Goal: Complete application form: Complete application form

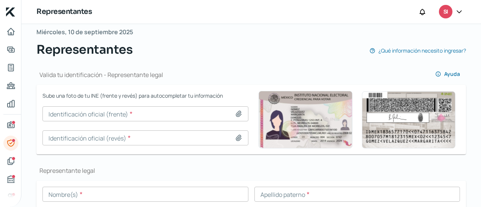
scroll to position [52, 0]
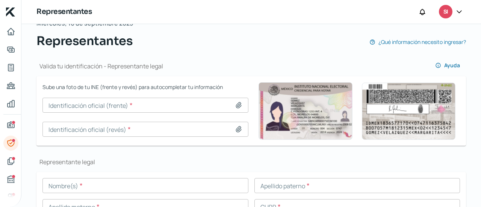
click at [237, 105] on icon at bounding box center [239, 106] width 8 height 8
type input "C:\fakepath\INE RAUL PRADO 2018_Anverso.jpg"
type input "[PERSON_NAME] 2018_Anverso.jpg"
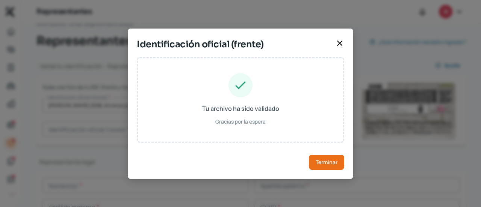
type input "[PERSON_NAME]"
type input "PAVR700630HDFRXL00"
type input "PRVIRL0063009H400"
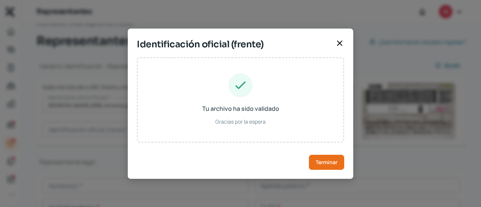
type input "[DATE]"
type input "Hombre"
click at [331, 160] on span "Terminar" at bounding box center [327, 162] width 22 height 5
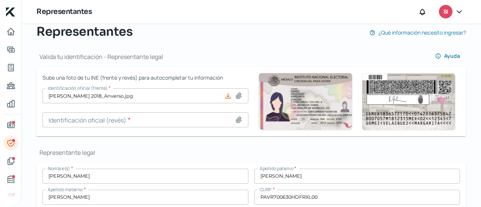
scroll to position [62, 0]
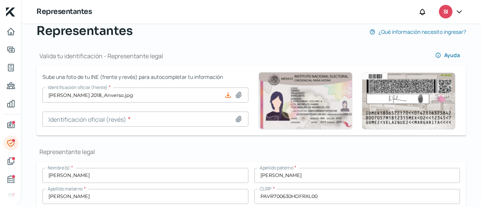
click at [236, 123] on input at bounding box center [146, 119] width 206 height 15
type input "C:\fakepath\[PERSON_NAME] 2018_Reverso.jpg"
type input "[PERSON_NAME] 2018_Reverso.jpg"
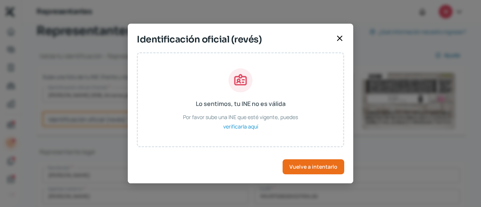
click at [322, 175] on div "Lo sentimos, tu INE no es válida Por favor sube una INE que esté vigente, puede…" at bounding box center [241, 117] width 226 height 131
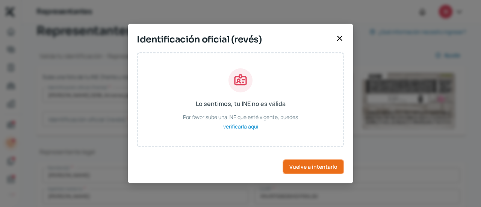
click at [322, 170] on button "Vuelve a intentarlo" at bounding box center [314, 166] width 62 height 15
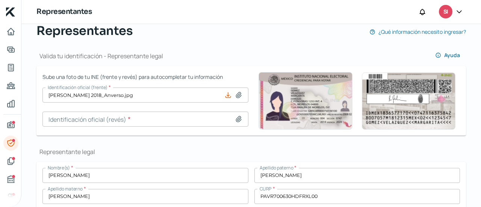
click at [240, 117] on icon at bounding box center [239, 119] width 8 height 8
type input "C:\fakepath\[PERSON_NAME] 2018_Reverso.jpg"
type input "[PERSON_NAME] 2018_Reverso.jpg"
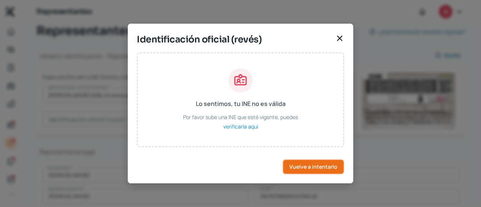
click at [300, 164] on span "Vuelve a intentarlo" at bounding box center [314, 166] width 48 height 5
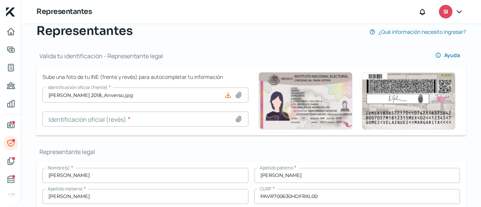
click at [238, 118] on icon at bounding box center [239, 119] width 8 height 8
type input "C:\fakepath\[PERSON_NAME] 2018_Reverso.jpg"
type input "[PERSON_NAME] 2018_Reverso.jpg"
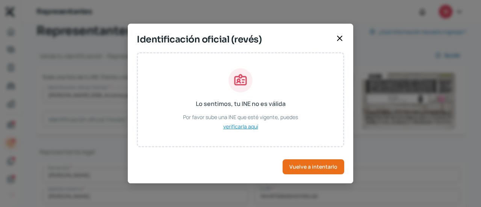
click at [244, 127] on span "verificarla aquí" at bounding box center [240, 126] width 35 height 9
click at [304, 170] on button "Vuelve a intentarlo" at bounding box center [314, 166] width 62 height 15
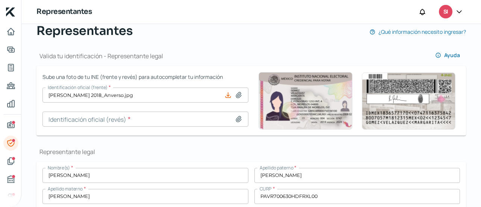
click at [235, 120] on icon at bounding box center [239, 119] width 8 height 8
type input "C:\fakepath\[PERSON_NAME] 2018_Reverso.jpg"
type input "[PERSON_NAME] 2018_Reverso.jpg"
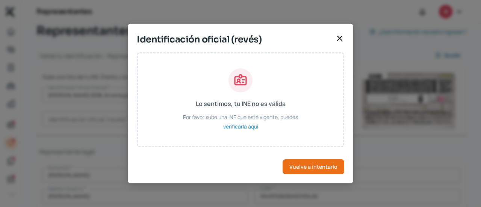
click at [311, 175] on div "Lo sentimos, tu INE no es válida Por favor sube una INE que esté vigente, puede…" at bounding box center [241, 117] width 226 height 131
click at [309, 173] on button "Vuelve a intentarlo" at bounding box center [314, 166] width 62 height 15
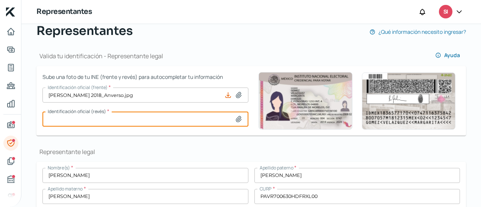
click at [239, 115] on input at bounding box center [146, 119] width 206 height 15
type input "C:\fakepath\INE RAUL PRADO 2018_page-0001.jpg"
type input "INE RAUL PRADO 2018_page-0001.jpg"
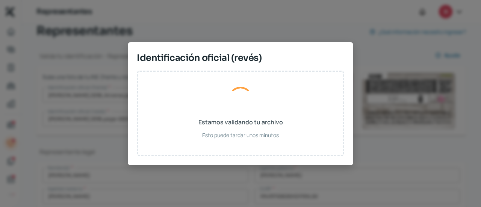
drag, startPoint x: 257, startPoint y: 180, endPoint x: 220, endPoint y: 31, distance: 153.9
click at [220, 31] on div "Identificación oficial (revés) Estamos validando tu archivo Esto puede tardar u…" at bounding box center [240, 103] width 481 height 207
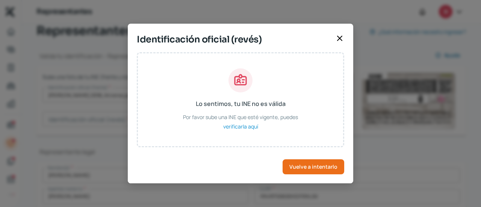
click at [371, 118] on div "Identificación oficial (revés) Lo sentimos, tu INE no es válida Por favor sube …" at bounding box center [240, 103] width 481 height 207
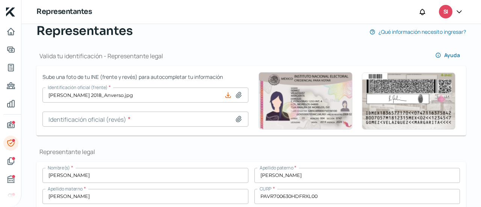
click at [235, 116] on icon at bounding box center [239, 119] width 8 height 8
type input "C:\fakepath\[PERSON_NAME] 2018_Reverso.jpg"
type input "[PERSON_NAME] 2018_Reverso.jpg"
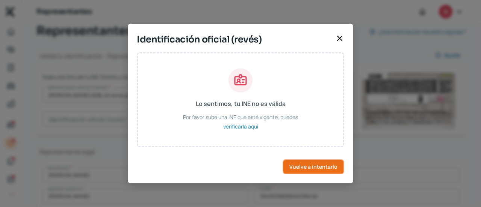
click at [301, 167] on span "Vuelve a intentarlo" at bounding box center [314, 166] width 48 height 5
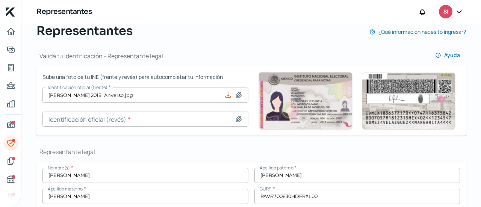
click at [237, 120] on icon at bounding box center [238, 119] width 5 height 6
type input "C:\fakepath\Carné de ID [DATE]_page-0001.jpg"
type input "Carné de ID [DATE]_page-0001.jpg"
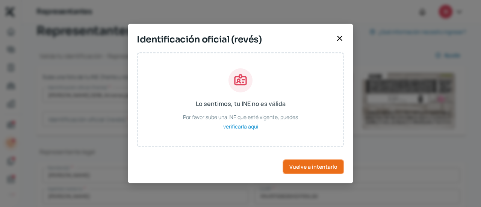
click at [299, 171] on button "Vuelve a intentarlo" at bounding box center [314, 166] width 62 height 15
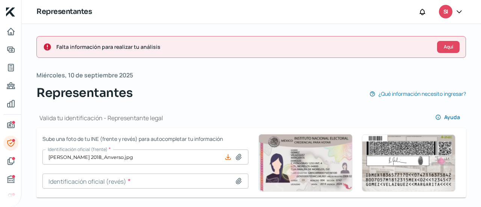
click at [240, 183] on icon at bounding box center [239, 182] width 8 height 8
type input "C:\fakepath\Carné de ID [DATE]_page-0001.jpg"
type input "Carné de ID [DATE]_page-0001.jpg"
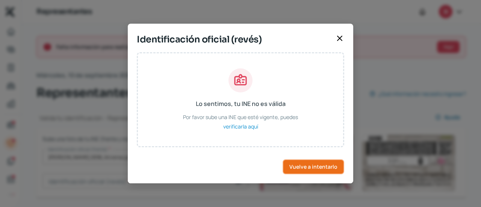
click at [307, 167] on span "Vuelve a intentarlo" at bounding box center [314, 166] width 48 height 5
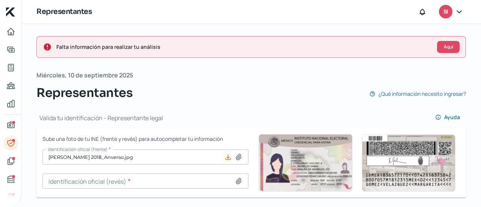
click at [241, 181] on div at bounding box center [240, 182] width 11 height 8
click at [237, 181] on icon at bounding box center [238, 181] width 5 height 6
type input "C:\fakepath\[PERSON_NAME] 2018_Reverso.jpg"
type input "[PERSON_NAME] 2018_Reverso.jpg"
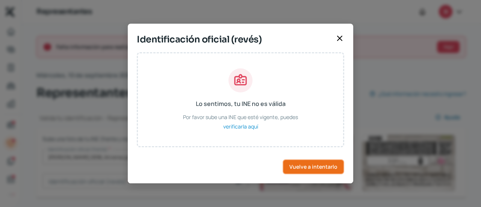
click at [320, 172] on button "Vuelve a intentarlo" at bounding box center [314, 166] width 62 height 15
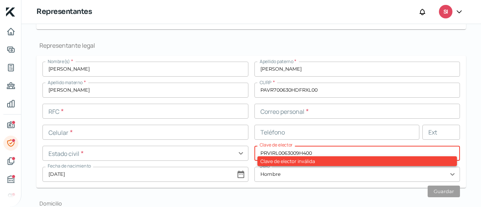
scroll to position [170, 0]
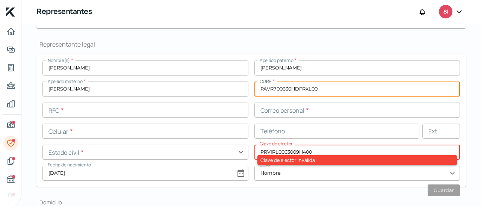
drag, startPoint x: 324, startPoint y: 90, endPoint x: 244, endPoint y: 89, distance: 80.5
click at [244, 89] on div "Nombre(s) * [PERSON_NAME] paterno * [PERSON_NAME] Apellido materno * [PERSON_NA…" at bounding box center [252, 121] width 418 height 120
click at [123, 111] on input "text" at bounding box center [146, 110] width 206 height 15
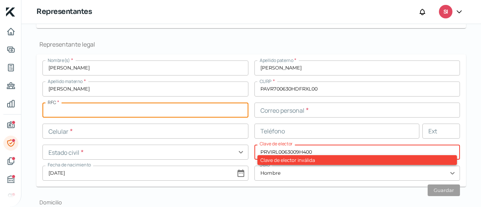
paste input "PAVR7006307V9"
type input "PAVR7006307V9"
click at [120, 131] on input "text" at bounding box center [146, 131] width 206 height 15
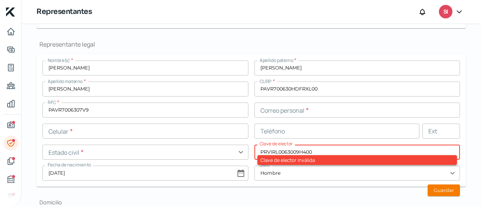
click at [457, 92] on form "Nombre(s) * [PERSON_NAME] paterno * [PERSON_NAME] Apellido materno * [PERSON_NA…" at bounding box center [251, 121] width 430 height 132
click at [85, 131] on input "text" at bounding box center [146, 131] width 206 height 15
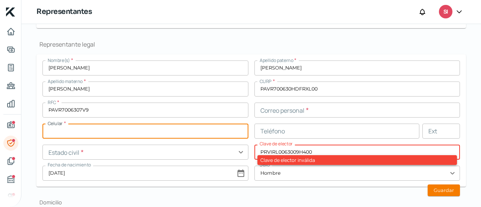
paste input "66 - 2102 - 0114"
type input "66 - 2102 - 0114"
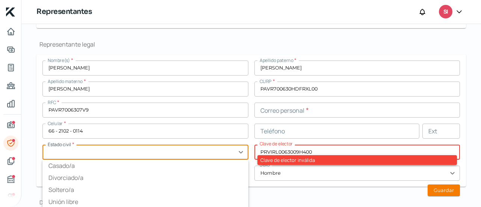
click at [117, 153] on input "text" at bounding box center [146, 152] width 206 height 15
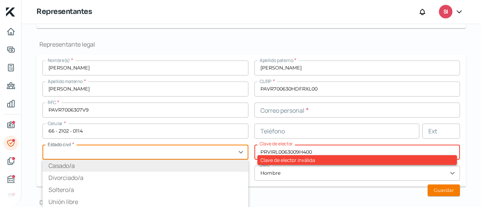
click at [70, 169] on li "Casado/a" at bounding box center [146, 166] width 206 height 12
type input "Casado/a"
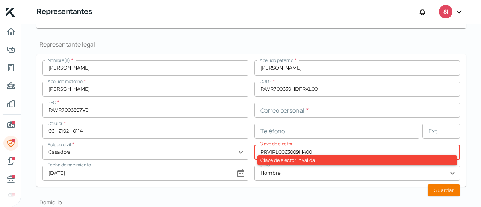
click at [322, 151] on input "PRVIRL0063009H400" at bounding box center [358, 152] width 206 height 15
click at [334, 134] on input "text" at bounding box center [338, 131] width 166 height 15
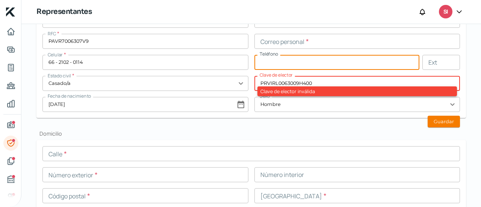
scroll to position [238, 0]
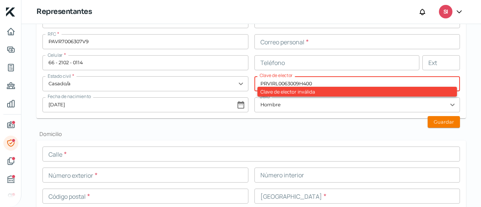
click at [277, 83] on input "PRVIRL0063009H400" at bounding box center [358, 83] width 206 height 15
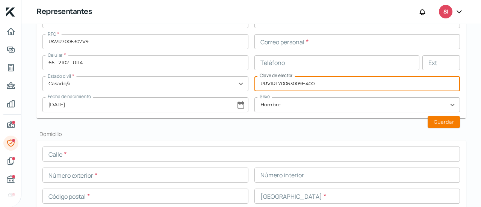
type input "PRVIRL70063009H400"
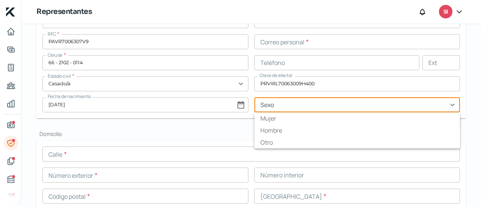
click at [292, 101] on input "text" at bounding box center [358, 104] width 206 height 15
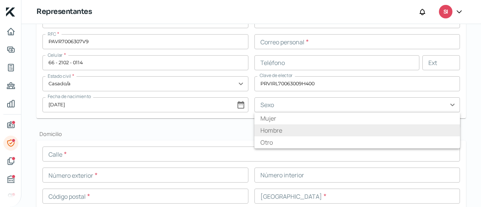
click at [273, 132] on li "Hombre" at bounding box center [358, 131] width 206 height 12
type input "Hombre"
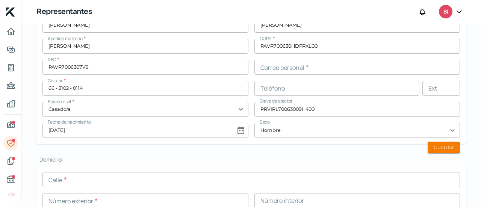
scroll to position [199, 0]
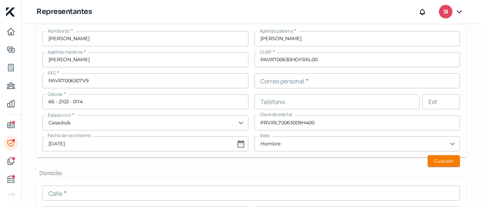
click at [348, 59] on input "PAVR700630HDFRXL00" at bounding box center [358, 59] width 206 height 15
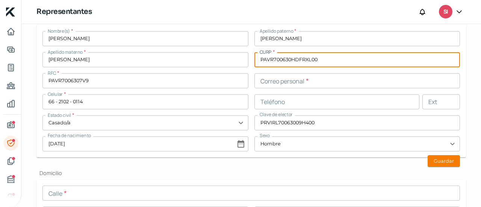
click at [313, 84] on input "text" at bounding box center [358, 80] width 206 height 15
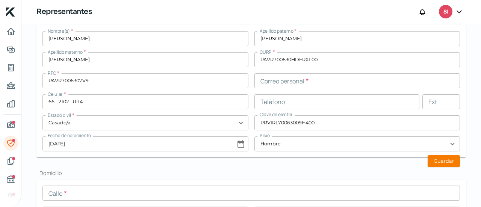
drag, startPoint x: 241, startPoint y: 177, endPoint x: 281, endPoint y: 193, distance: 42.5
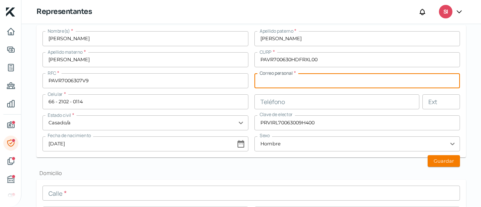
click at [387, 87] on input "text" at bounding box center [358, 80] width 206 height 15
paste input "[EMAIL_ADDRESS][DOMAIN_NAME]"
type input "[EMAIL_ADDRESS][DOMAIN_NAME]"
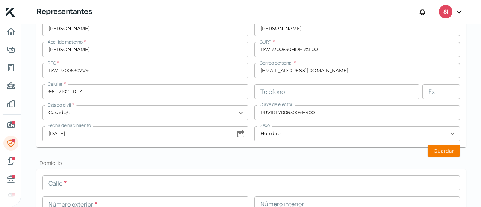
scroll to position [210, 0]
click at [434, 148] on button "Guardar" at bounding box center [444, 151] width 32 height 12
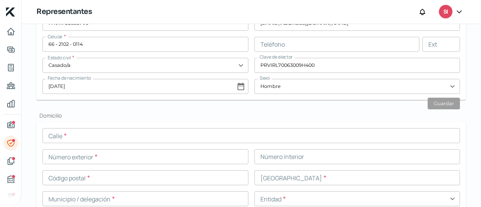
scroll to position [258, 0]
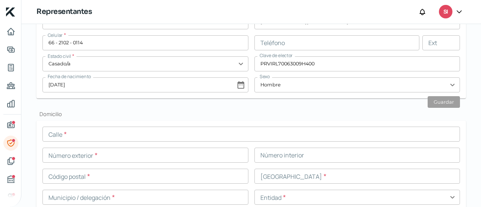
click at [428, 131] on input "text" at bounding box center [252, 134] width 418 height 15
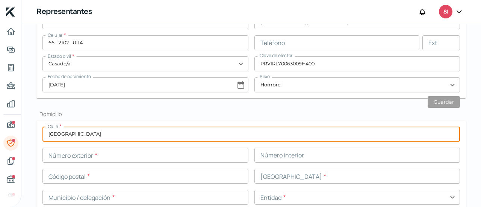
type input "[GEOGRAPHIC_DATA]"
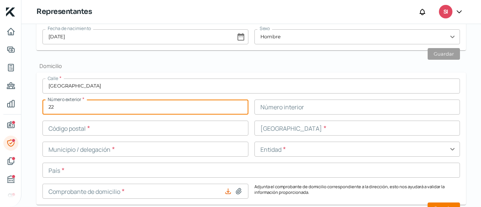
scroll to position [311, 0]
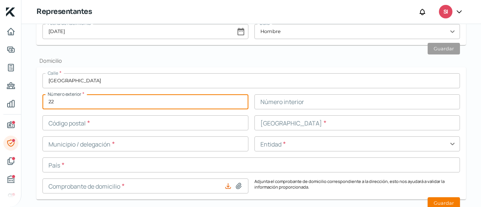
type input "22"
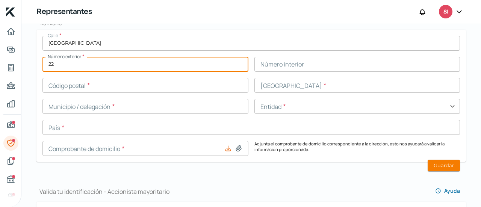
scroll to position [349, 0]
click at [167, 83] on input "text" at bounding box center [146, 85] width 206 height 15
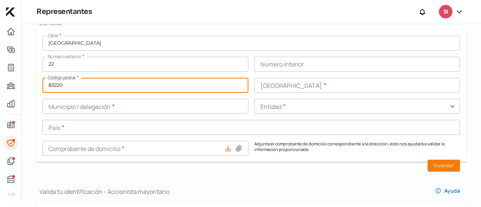
type input "83220"
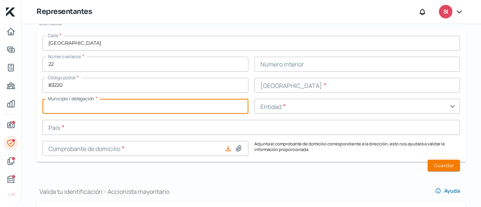
click at [157, 104] on input "text" at bounding box center [146, 106] width 206 height 15
type input "Hermosillo"
click at [174, 128] on input "text" at bounding box center [252, 127] width 418 height 15
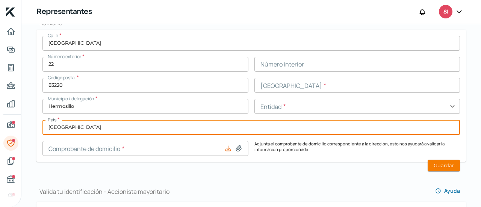
type input "[GEOGRAPHIC_DATA]"
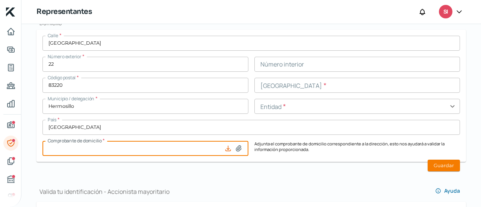
click at [296, 108] on input "text" at bounding box center [358, 106] width 206 height 15
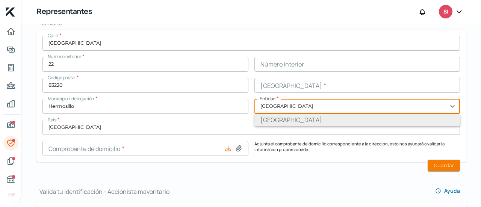
type input "[GEOGRAPHIC_DATA]"
click at [281, 117] on li "[GEOGRAPHIC_DATA]" at bounding box center [358, 120] width 206 height 12
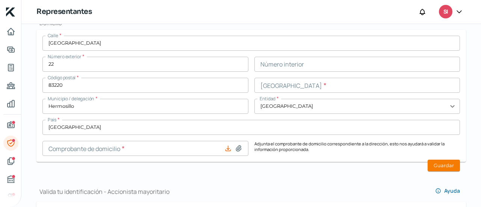
click at [280, 90] on input "text" at bounding box center [358, 85] width 206 height 15
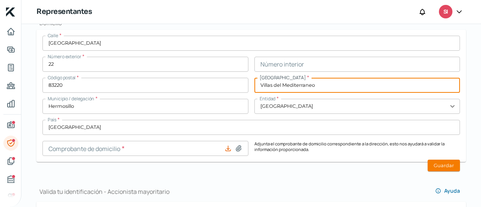
type input "Villas del Mediterraneo"
click at [242, 147] on div at bounding box center [235, 149] width 21 height 8
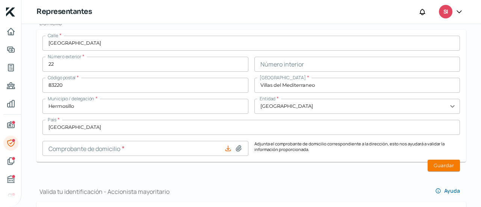
click at [237, 148] on icon at bounding box center [239, 149] width 8 height 8
click at [239, 149] on icon at bounding box center [239, 149] width 8 height 8
type input "C:\fakepath\RECIBO CFE [PERSON_NAME].pdf"
type input "RECIBO CFE [PERSON_NAME].pdf"
click at [449, 166] on button "Guardar" at bounding box center [444, 166] width 32 height 12
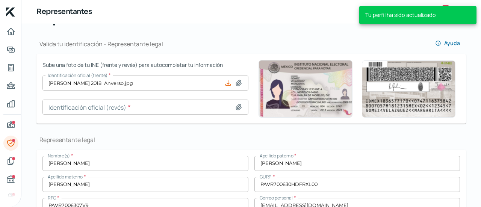
scroll to position [71, 0]
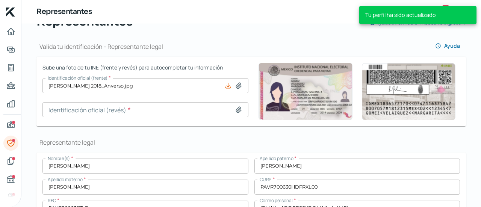
click at [235, 111] on icon at bounding box center [239, 110] width 8 height 8
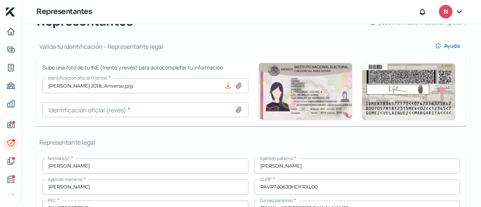
type input "C:\fakepath\[PERSON_NAME] 2018_Reverso.jpg"
type input "[PERSON_NAME] 2018_Reverso.jpg"
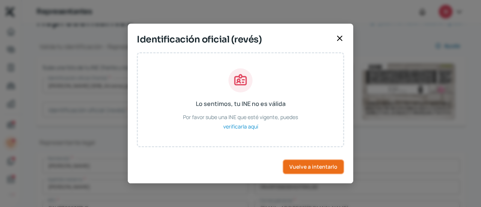
click at [331, 169] on span "Vuelve a intentarlo" at bounding box center [314, 166] width 48 height 5
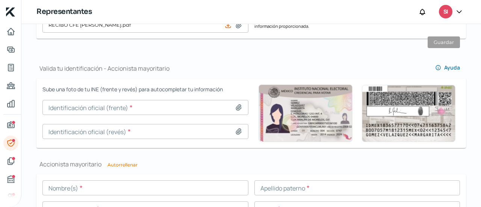
scroll to position [466, 0]
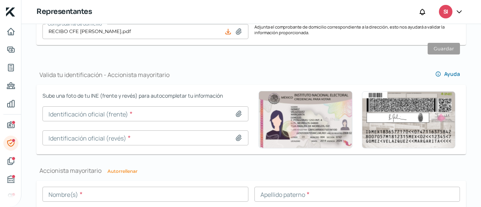
click at [236, 111] on icon at bounding box center [239, 114] width 8 height 8
type input "C:\fakepath\[PERSON_NAME] 2018_Anverso.jpg"
type input "[PERSON_NAME] 2018_Anverso.jpg"
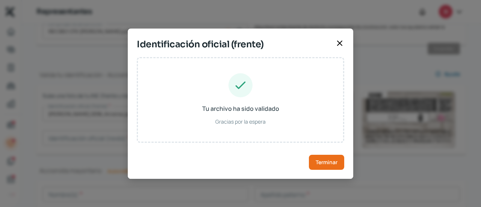
type input "[PERSON_NAME]"
type input "PAVR700630HDFRXL00"
type input "PRVIRL0063009H400"
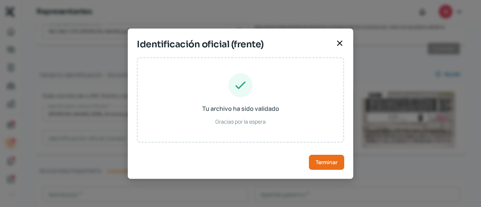
type input "[DATE]"
type input "Hombre"
click at [326, 167] on button "Terminar" at bounding box center [326, 162] width 35 height 15
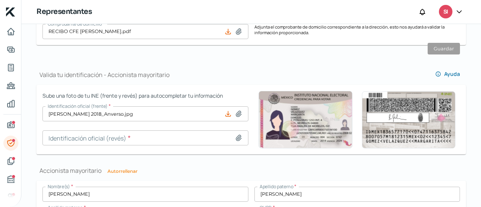
click at [242, 136] on div at bounding box center [240, 138] width 11 height 8
click at [239, 136] on icon at bounding box center [238, 138] width 5 height 6
type input "C:\fakepath\[PERSON_NAME] 2018_Reverso.jpg"
type input "[PERSON_NAME] 2018_Reverso.jpg"
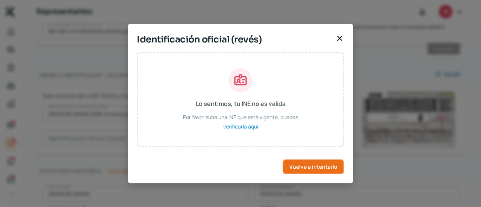
click at [311, 174] on button "Vuelve a intentarlo" at bounding box center [314, 166] width 62 height 15
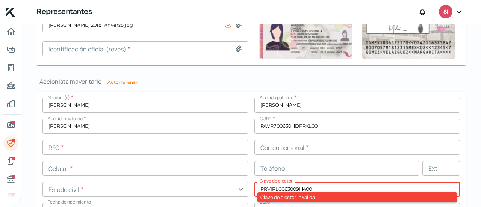
scroll to position [586, 0]
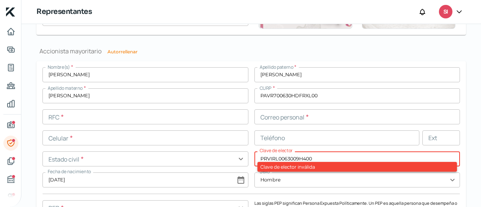
click at [118, 50] on button "Autorrellenar" at bounding box center [123, 52] width 30 height 5
type input "PAVR7006307V9"
type input "[EMAIL_ADDRESS][DOMAIN_NAME]"
type input "66 - 2102 - 0114"
type input "Casado/a"
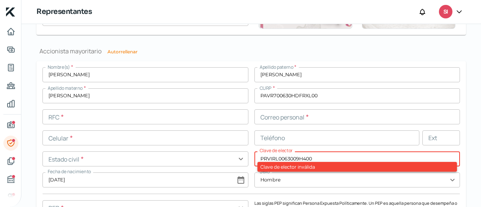
type input "PRVIRL70063009H400"
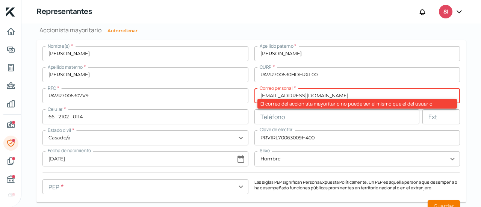
scroll to position [606, 0]
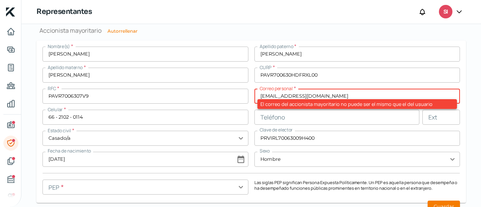
drag, startPoint x: 323, startPoint y: 94, endPoint x: 226, endPoint y: 88, distance: 96.9
click at [226, 88] on div "Nombre(s) * [PERSON_NAME] paterno * [PERSON_NAME] Apellido materno * [PERSON_NA…" at bounding box center [252, 122] width 418 height 150
paste input "ebesne"
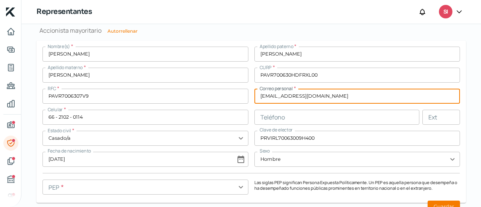
type input "[EMAIL_ADDRESS][DOMAIN_NAME]"
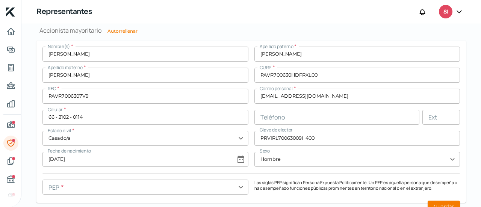
click at [458, 74] on form "Nombre(s) * [PERSON_NAME] paterno * [PERSON_NAME] Apellido materno * [PERSON_NA…" at bounding box center [251, 122] width 430 height 162
click at [240, 190] on input "text" at bounding box center [146, 187] width 206 height 15
drag, startPoint x: 481, startPoint y: 146, endPoint x: 477, endPoint y: 158, distance: 13.4
click at [480, 162] on div "Falta información para realizar tu análisis Aquí [DATE] Representantes ¿Qué inf…" at bounding box center [251, 115] width 460 height 183
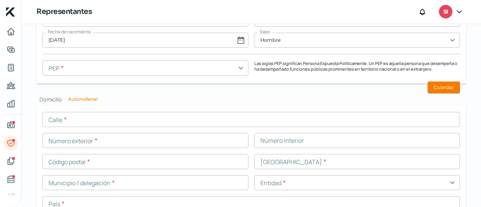
scroll to position [727, 0]
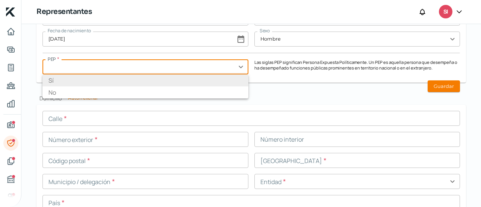
click at [236, 66] on input "text" at bounding box center [146, 66] width 206 height 15
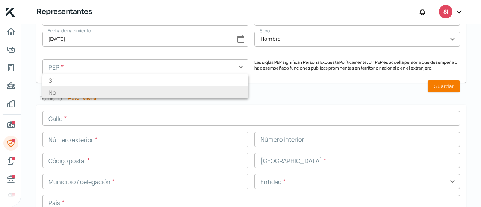
click at [215, 90] on li "No" at bounding box center [146, 93] width 206 height 12
type input "No"
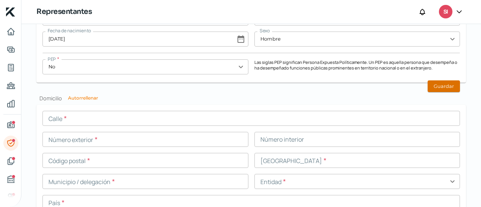
click at [448, 91] on button "Guardar" at bounding box center [444, 86] width 32 height 12
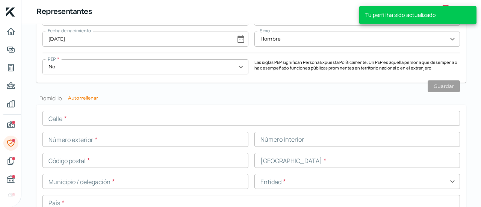
click at [79, 97] on button "Autorrellenar" at bounding box center [83, 98] width 30 height 5
type input "[EMAIL_ADDRESS][DOMAIN_NAME]"
type input "[GEOGRAPHIC_DATA]"
type input "22"
type input "83220"
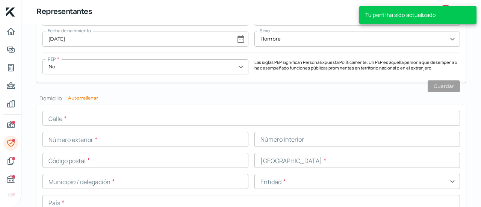
type input "Villas del Mediterraneo"
type input "Hermosillo"
type input "[GEOGRAPHIC_DATA]"
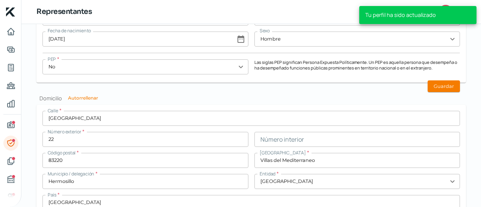
drag, startPoint x: 481, startPoint y: 180, endPoint x: 481, endPoint y: 196, distance: 15.8
click at [481, 196] on div "Falta información para realizar tu análisis Aquí [DATE] Representantes ¿Qué inf…" at bounding box center [251, 115] width 460 height 183
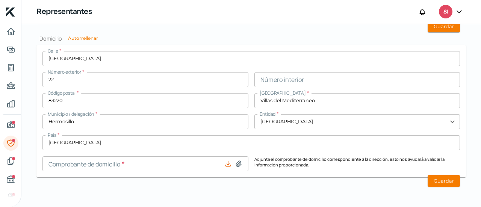
click at [238, 165] on icon at bounding box center [239, 164] width 8 height 8
type input "C:\fakepath\RECIBO CFE [PERSON_NAME][DATE].pdf"
type input "RECIBO CFE [PERSON_NAME][DATE].pdf"
click at [440, 181] on button "Guardar" at bounding box center [444, 181] width 32 height 12
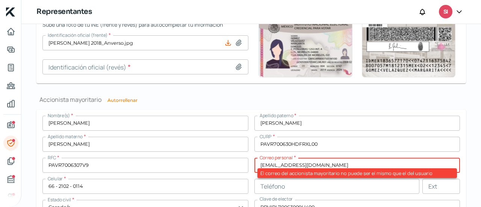
scroll to position [538, 0]
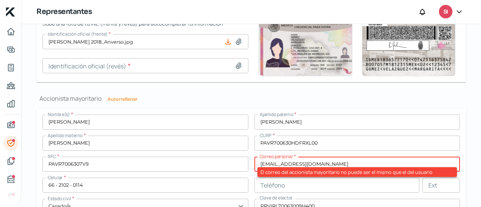
drag, startPoint x: 327, startPoint y: 164, endPoint x: 227, endPoint y: 165, distance: 100.1
click at [232, 165] on div "Nombre(s) * [PERSON_NAME] paterno * [PERSON_NAME] Apellido materno * [PERSON_NA…" at bounding box center [252, 190] width 418 height 150
paste input "ebesne"
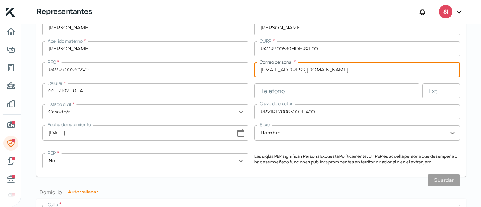
scroll to position [653, 0]
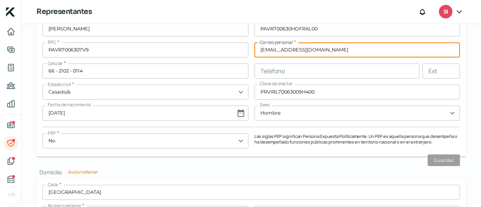
type input "[EMAIL_ADDRESS][DOMAIN_NAME]"
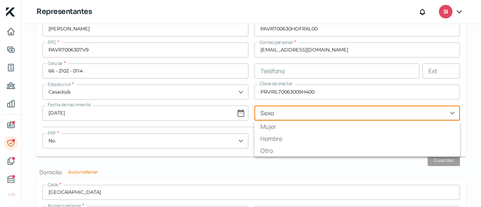
click at [314, 107] on input "text" at bounding box center [358, 113] width 206 height 15
type input "Hombre"
click at [363, 102] on div "Nombre(s) * [PERSON_NAME] paterno * [PERSON_NAME] Apellido materno * [PERSON_NA…" at bounding box center [252, 75] width 418 height 150
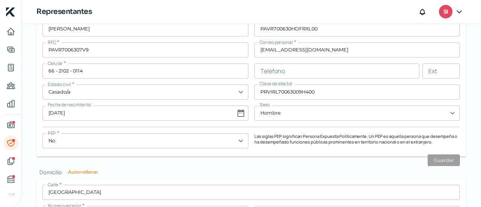
click at [311, 49] on input "[EMAIL_ADDRESS][DOMAIN_NAME]" at bounding box center [358, 50] width 206 height 15
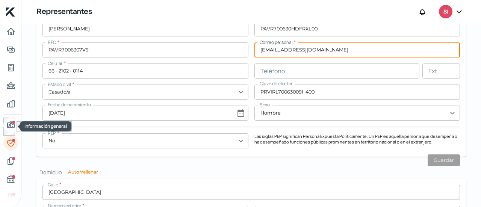
click at [12, 123] on div "Información general" at bounding box center [14, 123] width 4 height 4
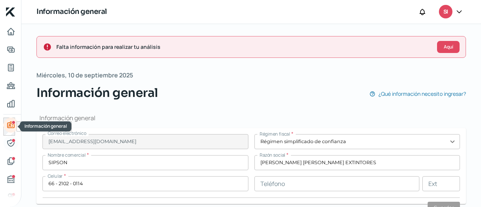
type input "Atardecer"
type input "78"
type input "83220"
type input "Real [PERSON_NAME]"
type input "Hermosillo"
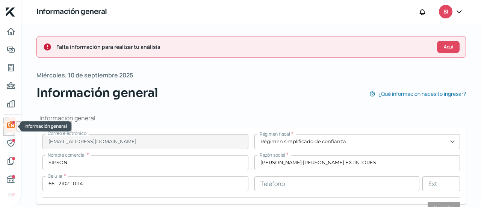
type input "[GEOGRAPHIC_DATA]"
type input "RECIBO CFE [DATE] [PERSON_NAME] [PERSON_NAME].pdf"
type input "9"
type input "0"
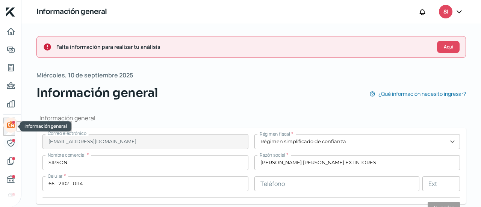
type input "Propia"
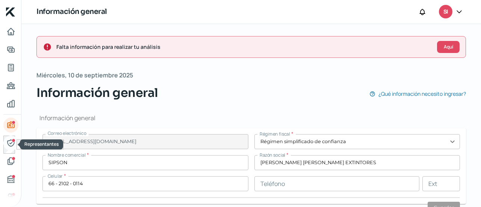
click at [12, 144] on icon "Representantes" at bounding box center [10, 143] width 9 height 9
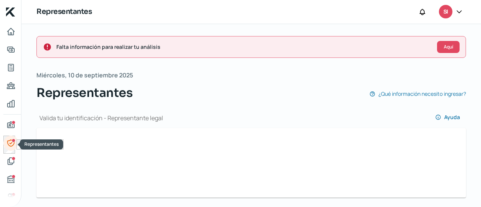
type input "[PERSON_NAME] 2018_Anverso.jpg"
type input "[PERSON_NAME]"
type input "PAVR700630HDFRXL00"
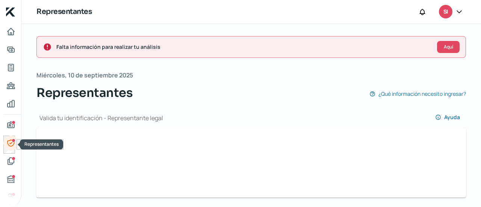
type input "PAVR7006307V9"
type input "[EMAIL_ADDRESS][DOMAIN_NAME]"
type input "66 - 2102 - 0114"
type input "Casado/a"
type input "PRVIRL70063009H400"
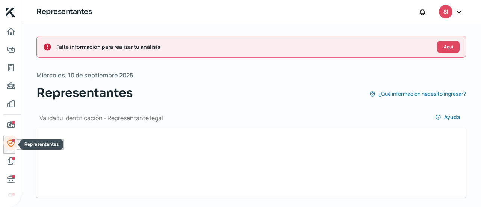
type input "[DATE]"
type input "Hombre"
type input "[PERSON_NAME] 2018_Anverso.jpg"
type input "[PERSON_NAME]"
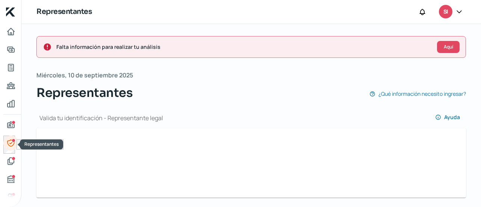
type input "[PERSON_NAME]"
type input "PAVR700630HDFRXL00"
type input "PAVR7006307V9"
type input "[EMAIL_ADDRESS][DOMAIN_NAME]"
type input "66 - 2102 - 0114"
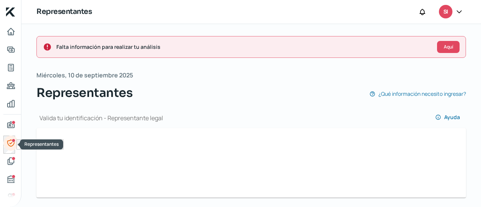
type input "Casado/a"
type input "PRVIRL70063009H400"
type input "[DATE]"
type input "Hombre"
type input "No"
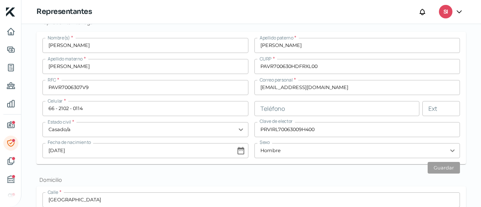
scroll to position [194, 0]
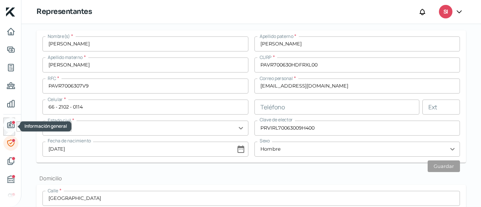
click at [9, 124] on icon "Información general" at bounding box center [10, 125] width 9 height 9
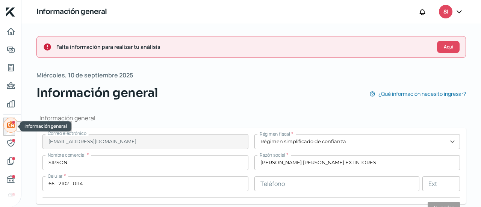
type input "Atardecer"
type input "78"
type input "83220"
type input "Real [PERSON_NAME]"
type input "Hermosillo"
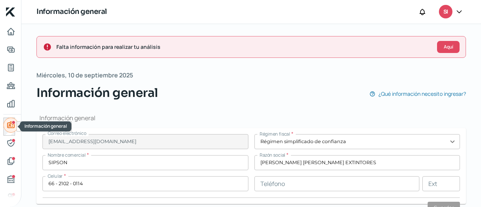
type input "[GEOGRAPHIC_DATA]"
type input "RECIBO CFE [DATE] [PERSON_NAME] [PERSON_NAME].pdf"
type input "9"
type input "0"
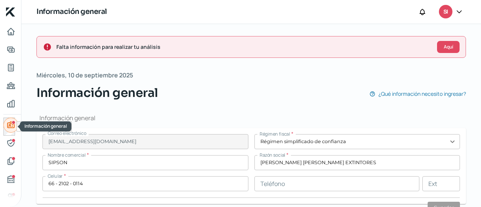
type input "Propia"
drag, startPoint x: 481, startPoint y: 50, endPoint x: 479, endPoint y: 83, distance: 32.4
click at [480, 85] on div "Falta información para realizar tu análisis Aquí [DATE] Información general ¿Qu…" at bounding box center [251, 115] width 460 height 183
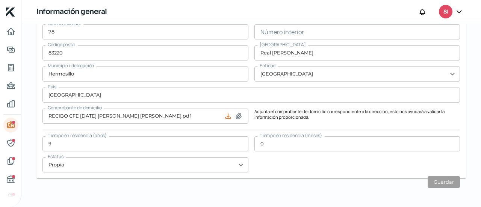
scroll to position [526, 0]
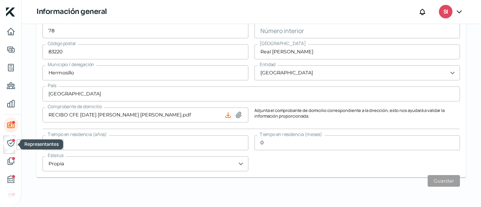
click at [14, 144] on icon "Representantes" at bounding box center [10, 143] width 9 height 9
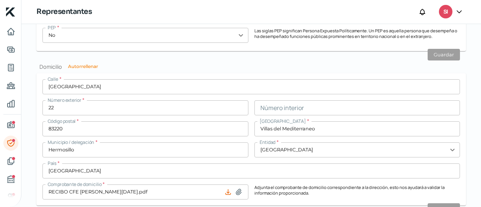
scroll to position [787, 0]
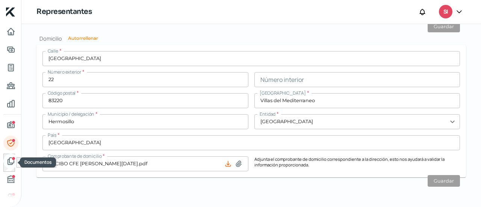
click at [10, 163] on icon "Documentos" at bounding box center [11, 161] width 6 height 7
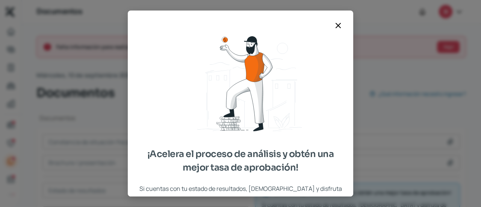
click at [336, 28] on icon at bounding box center [338, 25] width 9 height 9
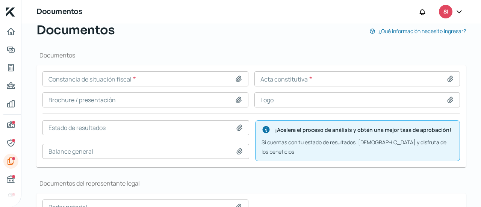
scroll to position [77, 0]
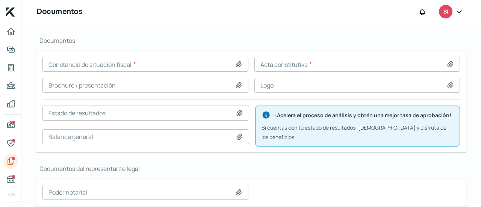
click at [240, 64] on icon at bounding box center [239, 65] width 8 height 8
type input "C:\fakepath\CF [DATE].pdf"
type input "CF [DATE].pdf"
click at [447, 63] on icon at bounding box center [451, 65] width 8 height 8
type input "C:\fakepath\ACTA CONSTITUTIVA [PERSON_NAME] [PERSON_NAME] PARTE 1.pdf"
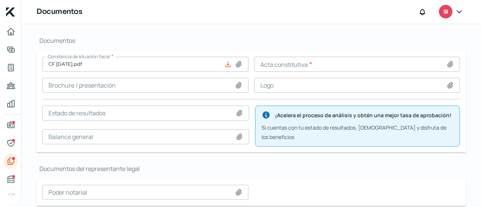
type input "ACTA CONSTITUTIVA [PERSON_NAME] [PERSON_NAME] PARTE 1.pdf"
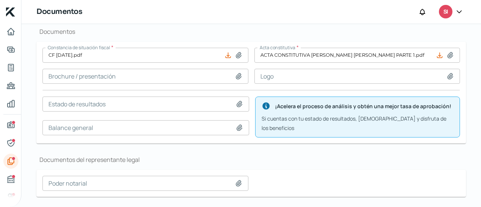
scroll to position [81, 0]
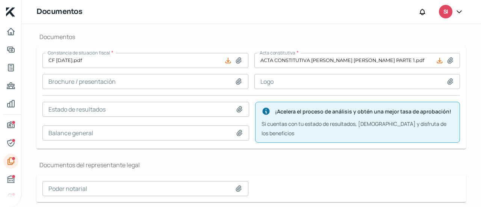
click at [235, 79] on icon at bounding box center [239, 82] width 8 height 8
type input "C:\fakepath\SIPSON Presentation 2024.pdf"
type input "SIPSON Presentation 2024.pdf"
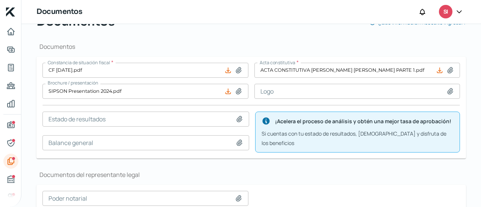
scroll to position [65, 0]
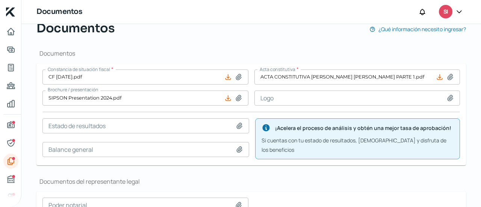
click at [450, 99] on icon at bounding box center [451, 98] width 8 height 8
click at [333, 158] on form "Constancia de situación fiscal * CF [DATE].pdf Acta constitutiva * ACTA CONSTIT…" at bounding box center [251, 115] width 430 height 102
click at [283, 166] on div "Documentos Constancia de situación fiscal * CF [DATE].pdf Acta constitutiva * A…" at bounding box center [251, 174] width 430 height 275
drag, startPoint x: 442, startPoint y: 172, endPoint x: 413, endPoint y: 172, distance: 28.6
click at [442, 178] on h1 "Documentos del representante legal" at bounding box center [251, 182] width 430 height 8
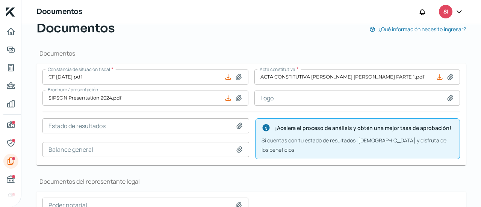
click at [237, 126] on icon at bounding box center [240, 126] width 8 height 8
type input "C:\fakepath\ESTADOS FINANCIEROS [DATE].pdf"
type input "ESTADOS FINANCIEROS [DATE].pdf"
click at [238, 147] on icon at bounding box center [239, 150] width 5 height 6
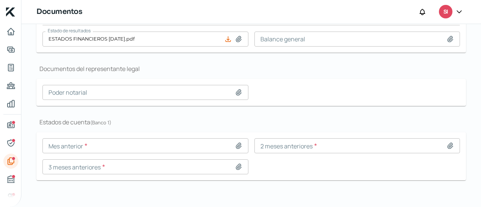
scroll to position [154, 0]
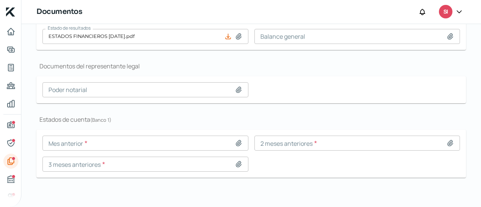
type input "C:\fakepath\ESTADOS FINANCIEROS [PERSON_NAME] [PERSON_NAME] 2024 ACTUALIZADOS.p…"
type input "ESTADOS FINANCIEROS [PERSON_NAME] [PERSON_NAME] 2024 ACTUALIZADOS.pdf"
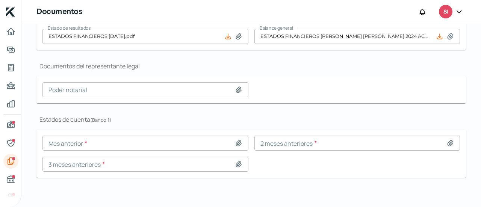
drag, startPoint x: 478, startPoint y: 134, endPoint x: 477, endPoint y: 102, distance: 31.6
click at [477, 102] on div "Falta información para realizar tu análisis Aquí [DATE] Documentos ¿Qué informa…" at bounding box center [251, 39] width 460 height 338
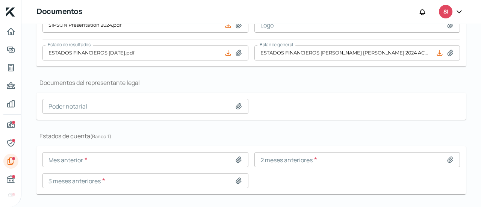
scroll to position [141, 0]
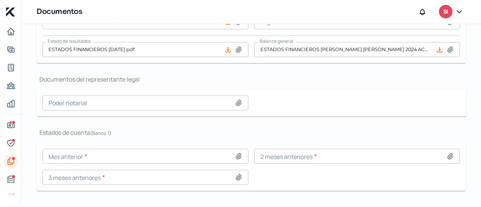
click at [240, 154] on icon at bounding box center [239, 157] width 8 height 8
type input "C:\fakepath\ESTADO DE CUENTA AGOSTO BANCOMER 2025.pdf"
type input "ESTADO DE CUENTA AGOSTO BANCOMER 2025.pdf"
click at [448, 156] on icon at bounding box center [450, 156] width 5 height 6
type input "C:\fakepath\ESTADO DE CUENTA [PERSON_NAME] 2025.pdf"
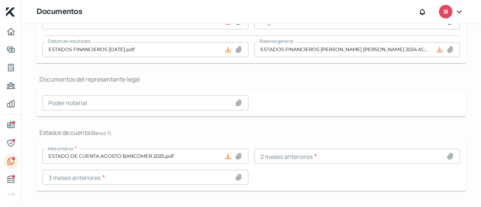
type input "ESTADO DE CUENTA [PERSON_NAME] 2025.pdf"
click at [238, 179] on icon at bounding box center [239, 178] width 8 height 8
type input "C:\fakepath\ESTADO DE CUENTA JUNIO BANCOMER 2025.pdf"
type input "ESTADO DE CUENTA JUNIO BANCOMER 2025.pdf"
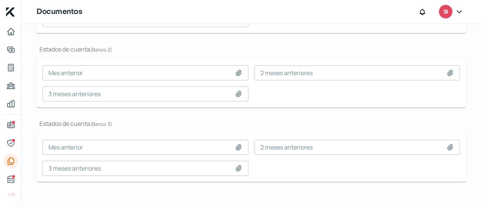
scroll to position [281, 0]
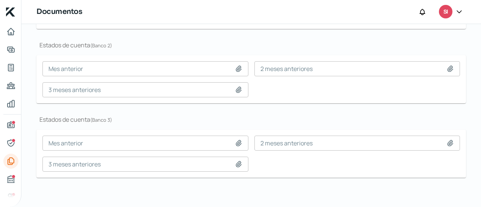
click at [236, 70] on icon at bounding box center [239, 69] width 8 height 8
type input "C:\fakepath\EstadodeCuenta BANAMEX [DATE].pdf"
type input "EstadodeCuenta BANAMEX [DATE].pdf"
click at [448, 143] on icon at bounding box center [451, 144] width 8 height 8
type input "C:\fakepath\EstadodeCuenta BANAMEX [DATE].pdf"
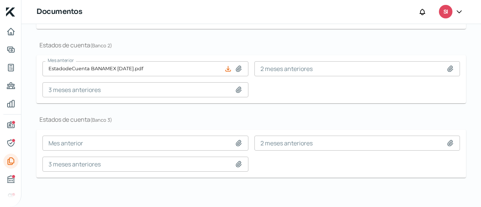
type input "EstadodeCuenta BANAMEX [DATE].pdf"
click at [235, 163] on icon at bounding box center [239, 165] width 8 height 8
type input "C:\fakepath\EstadodeCuenta BANAMEX [DATE].pdf"
type input "EstadodeCuenta BANAMEX [DATE].pdf"
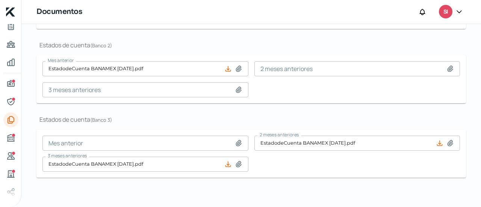
scroll to position [42, 0]
click at [11, 136] on icon "Buró de crédito" at bounding box center [10, 137] width 9 height 9
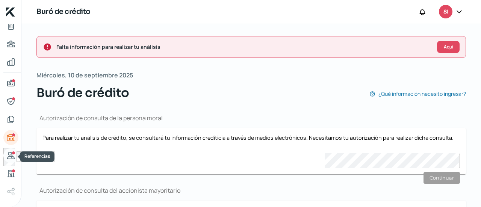
click at [14, 155] on div "Referencias" at bounding box center [14, 153] width 4 height 4
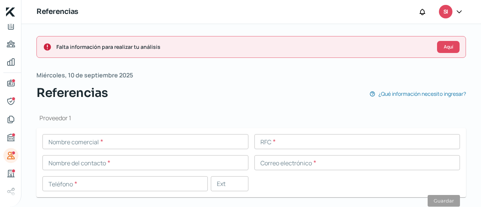
drag, startPoint x: 481, startPoint y: 85, endPoint x: 480, endPoint y: 109, distance: 24.8
click at [480, 111] on div "Falta información para realizar tu análisis Aquí [DATE] Referencias ¿Qué inform…" at bounding box center [251, 115] width 460 height 183
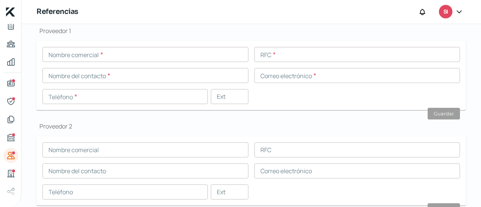
scroll to position [88, 0]
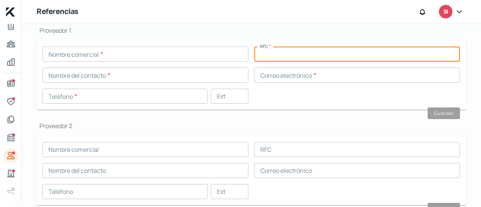
paste input "TVN7407019H3"
type input "TVN7407019H3"
click at [186, 55] on input "text" at bounding box center [146, 54] width 206 height 15
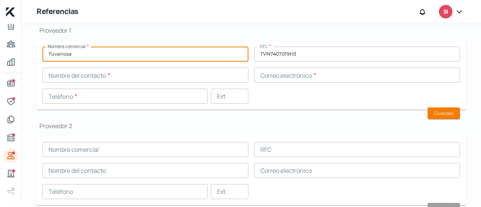
type input "Tuvanosa"
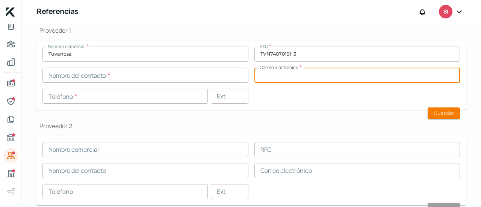
paste input "[EMAIL_ADDRESS][DOMAIN_NAME]"
type input "[EMAIL_ADDRESS][DOMAIN_NAME]"
click at [187, 74] on input "text" at bounding box center [146, 75] width 206 height 15
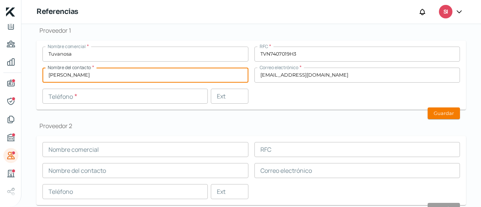
type input "[PERSON_NAME]"
click at [93, 95] on input "text" at bounding box center [126, 96] width 166 height 15
paste input "66 - 2138 - 0820"
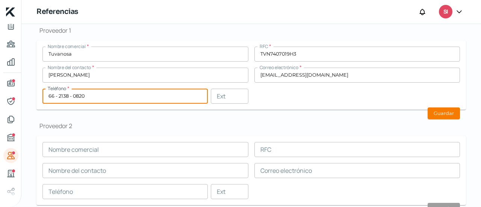
type input "66 - 2138 - 0820"
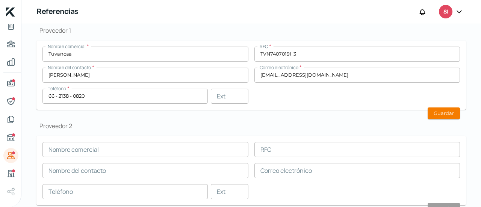
drag, startPoint x: 339, startPoint y: 109, endPoint x: 357, endPoint y: 108, distance: 17.3
click at [340, 106] on form "Nombre comercial * Tuvanosa RFC * TVN7407019H3 Nombre del contacto * [PERSON_NA…" at bounding box center [251, 75] width 430 height 69
click at [432, 114] on button "Guardar" at bounding box center [444, 114] width 32 height 12
click at [299, 156] on input "text" at bounding box center [358, 149] width 206 height 15
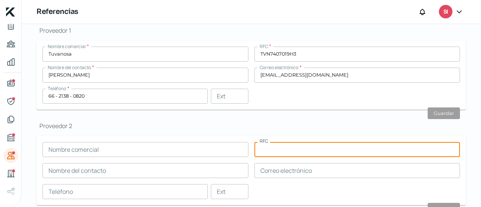
paste input "EMM7507127Z2"
type input "EMM7507127Z2"
click at [167, 139] on form "Nombre comercial RFC EMM7507127Z2 Nombre del contacto Correo electrónico Teléfo…" at bounding box center [251, 170] width 430 height 69
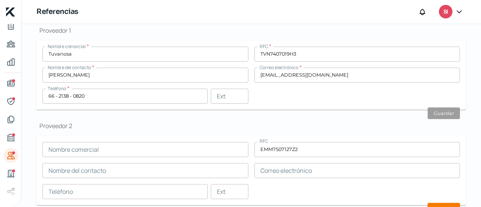
drag, startPoint x: 167, startPoint y: 145, endPoint x: 190, endPoint y: 156, distance: 24.9
click at [167, 145] on input "text" at bounding box center [146, 149] width 206 height 15
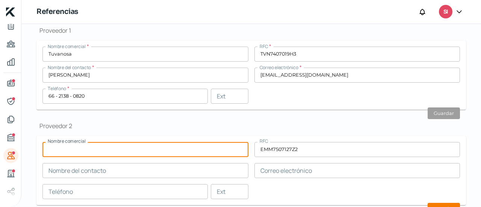
paste input "[PERSON_NAME]"
type input "[PERSON_NAME]"
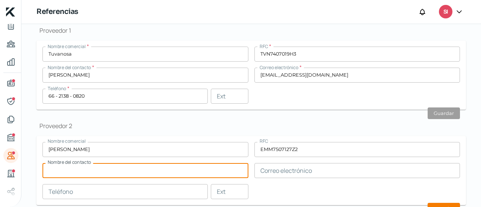
click at [122, 168] on input "text" at bounding box center [146, 170] width 206 height 15
paste input "[PERSON_NAME]"
type input "[PERSON_NAME]"
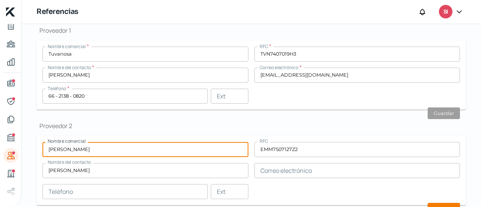
drag, startPoint x: 93, startPoint y: 150, endPoint x: 16, endPoint y: 143, distance: 77.4
click at [16, 144] on div "Inicio | KredFeed Referencias SI Falta información para realizar tu análisis Aq…" at bounding box center [240, 103] width 481 height 207
type input "EMMSA"
click at [302, 170] on input "text" at bounding box center [358, 170] width 206 height 15
paste input "[EMAIL_ADDRESS][DOMAIN_NAME]"
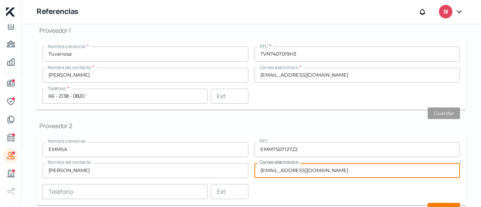
type input "[EMAIL_ADDRESS][DOMAIN_NAME]"
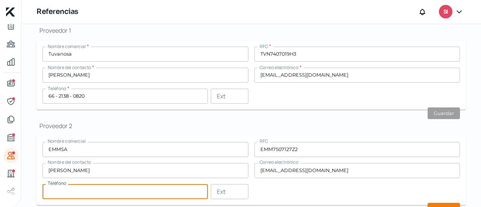
click at [115, 187] on input "text" at bounding box center [126, 191] width 166 height 15
paste input "66 - 2256 - 0409"
type input "66 - 2256 - 0409"
click at [209, 156] on input "EMMSA" at bounding box center [146, 149] width 206 height 15
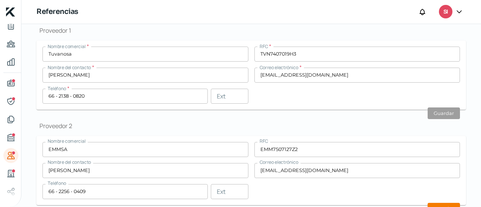
click at [337, 131] on div "Proveedor 2 Nombre comercial EMMSA RFC EMM7507127Z2 Nombre del contacto [PERSON…" at bounding box center [251, 164] width 430 height 84
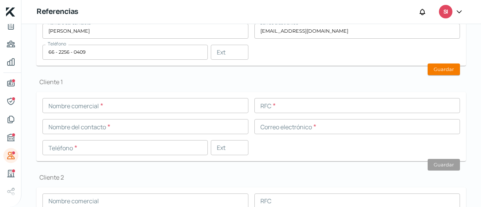
scroll to position [222, 0]
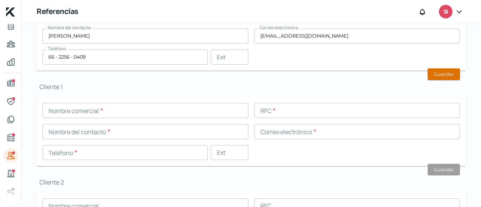
click at [436, 73] on button "Guardar" at bounding box center [444, 74] width 32 height 12
click at [291, 115] on input "text" at bounding box center [358, 110] width 206 height 15
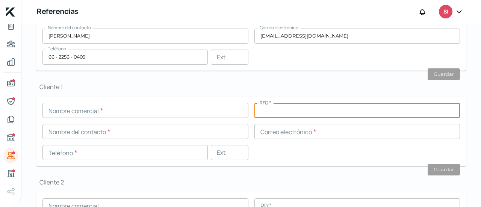
paste input "UVM870210LT1"
type input "UVM870210LT1"
click at [284, 134] on input "text" at bounding box center [358, 131] width 206 height 15
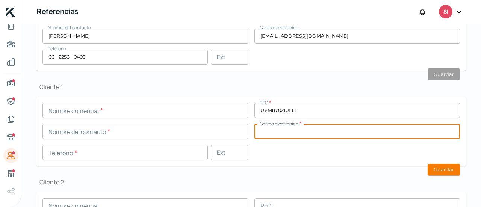
paste input "[PERSON_NAME][EMAIL_ADDRESS][PERSON_NAME][DOMAIN_NAME]"
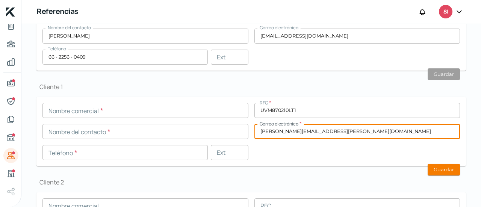
type input "[PERSON_NAME][EMAIL_ADDRESS][PERSON_NAME][DOMAIN_NAME]"
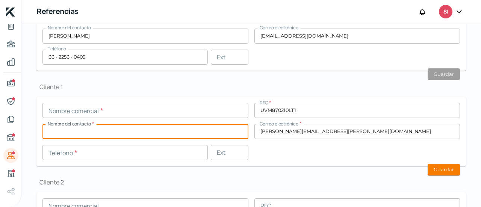
click at [204, 132] on input "text" at bounding box center [146, 131] width 206 height 15
type input "[PERSON_NAME]"
click at [94, 154] on input "text" at bounding box center [126, 152] width 166 height 15
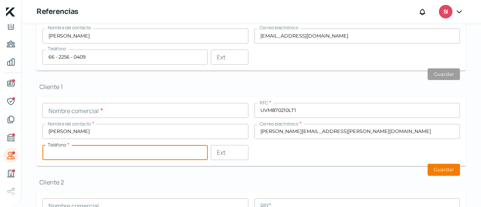
paste input "66 - 2126 - 5379"
type input "66 - 2126 - 5379"
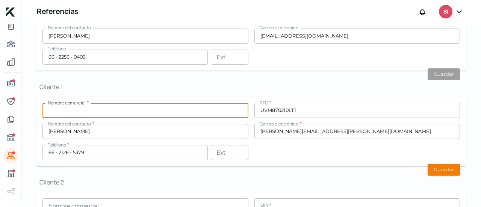
click at [75, 110] on input "text" at bounding box center [146, 110] width 206 height 15
type input "UVM Sonora"
click at [442, 171] on button "Guardar" at bounding box center [444, 170] width 32 height 12
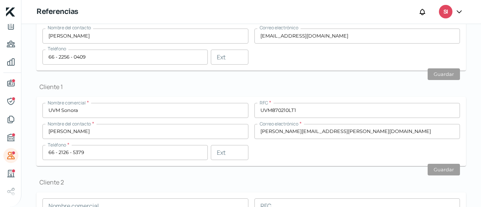
type input "[PERSON_NAME][EMAIL_ADDRESS][PERSON_NAME][DOMAIN_NAME]"
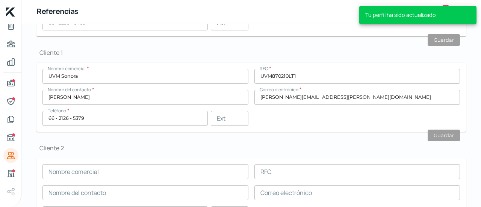
scroll to position [285, 0]
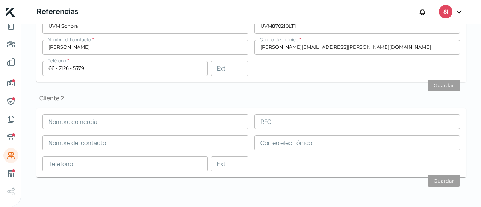
click at [275, 121] on input "text" at bounding box center [358, 121] width 206 height 15
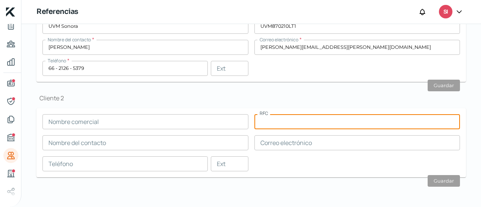
paste input "FGF220808QH5"
type input "FGF220808QH5"
click at [273, 146] on input "text" at bounding box center [358, 142] width 206 height 15
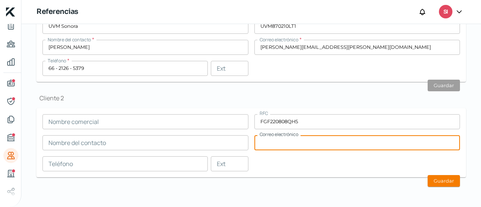
paste input "[PERSON_NAME][EMAIL_ADDRESS][PERSON_NAME][DOMAIN_NAME]"
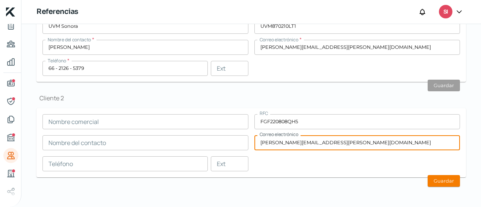
type input "[PERSON_NAME][EMAIL_ADDRESS][PERSON_NAME][DOMAIN_NAME]"
click at [150, 130] on div "Nombre comercial RFC FGF220808QH5 Nombre del contacto Correo electrónico [PERSO…" at bounding box center [252, 142] width 418 height 57
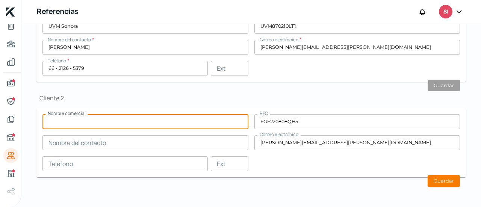
click at [141, 124] on input "text" at bounding box center [146, 121] width 206 height 15
paste input "FIDEICOMISO 5678/2022"
type input "FIDEICOMISO 5678/2022"
click at [95, 168] on input "text" at bounding box center [126, 163] width 166 height 15
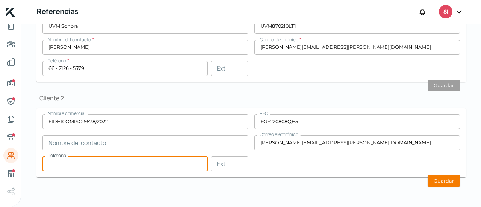
paste input "55 - 5433 - 1679"
type input "55 - 5433 - 1679"
click at [79, 145] on input "text" at bounding box center [146, 142] width 206 height 15
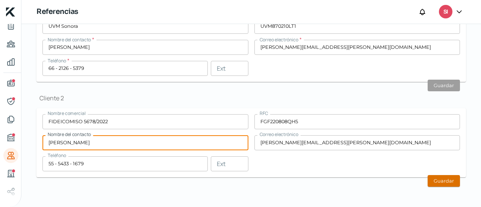
type input "[PERSON_NAME]"
click at [445, 178] on button "Guardar" at bounding box center [444, 181] width 32 height 12
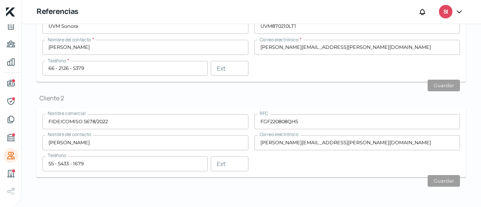
type input "[PERSON_NAME][EMAIL_ADDRESS][PERSON_NAME][DOMAIN_NAME]"
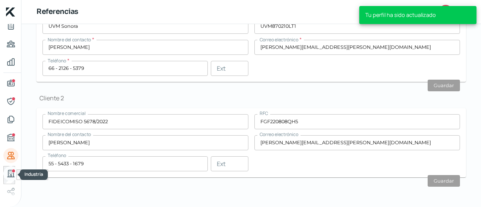
click at [11, 170] on icon "Industria" at bounding box center [11, 173] width 7 height 7
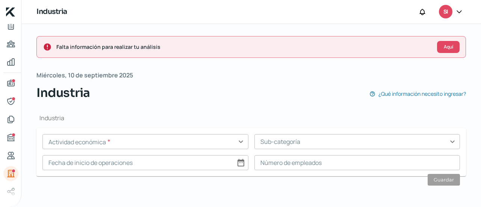
click at [243, 142] on input "text" at bounding box center [146, 141] width 206 height 15
drag, startPoint x: 481, startPoint y: 101, endPoint x: 481, endPoint y: 146, distance: 45.1
click at [481, 151] on div "Falta información para realizar tu análisis Aquí [DATE] Industria ¿Qué informac…" at bounding box center [251, 115] width 460 height 183
click at [232, 141] on input "text" at bounding box center [146, 141] width 206 height 15
drag, startPoint x: 480, startPoint y: 77, endPoint x: 480, endPoint y: 91, distance: 13.9
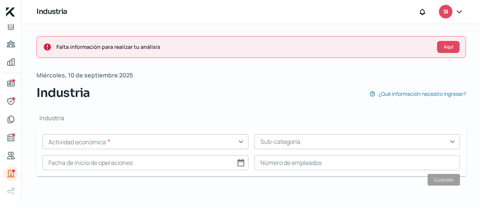
click at [480, 89] on div "Falta información para realizar tu análisis Aquí [DATE] Industria ¿Qué informac…" at bounding box center [251, 115] width 460 height 183
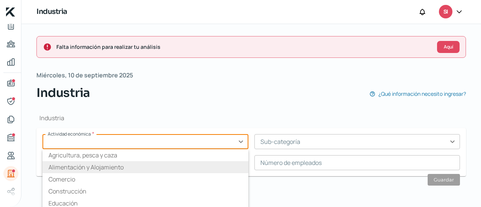
click at [243, 143] on input "text" at bounding box center [146, 141] width 206 height 15
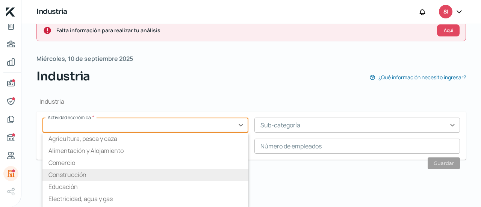
click at [125, 176] on li "Construcción" at bounding box center [146, 175] width 206 height 12
type input "Construcción"
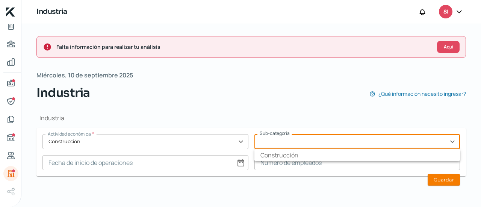
click at [278, 140] on input "text" at bounding box center [358, 141] width 206 height 15
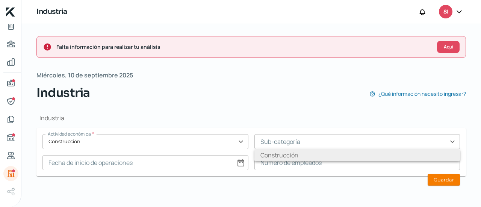
click at [281, 154] on li "Construcción" at bounding box center [358, 155] width 206 height 12
type input "Construcción"
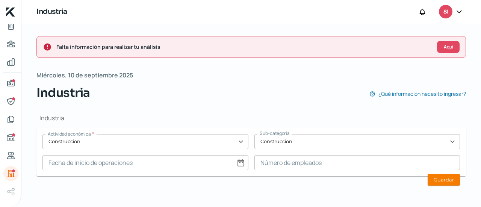
click at [243, 162] on input at bounding box center [146, 162] width 206 height 15
select select "8"
select select "2025"
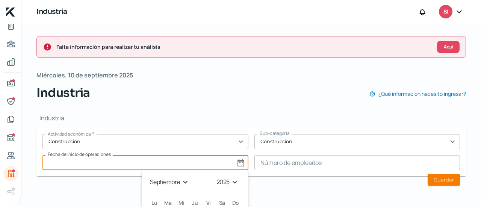
click at [238, 118] on h1 "Industria" at bounding box center [251, 118] width 430 height 8
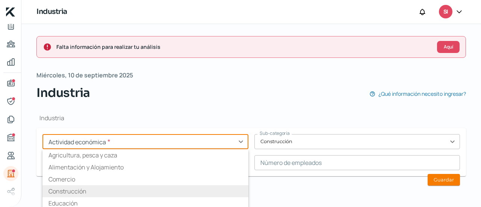
click at [237, 146] on input "text" at bounding box center [146, 141] width 206 height 15
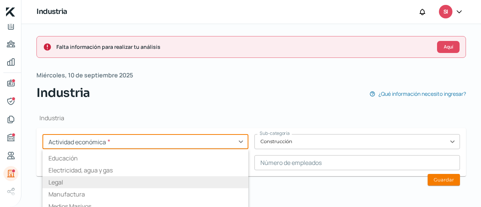
scroll to position [59, 0]
click at [170, 180] on li "Manufactura" at bounding box center [146, 180] width 206 height 12
type input "Manufactura"
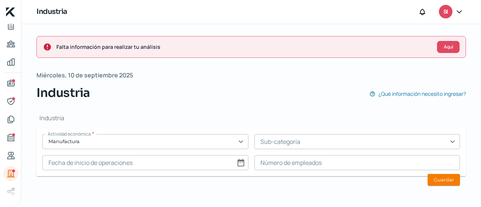
click at [279, 141] on input "text" at bounding box center [358, 141] width 206 height 15
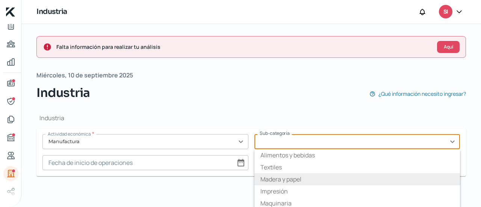
scroll to position [14, 0]
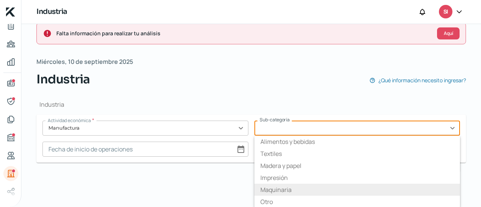
click at [279, 187] on li "Maquinaria" at bounding box center [358, 190] width 206 height 12
type input "Maquinaria"
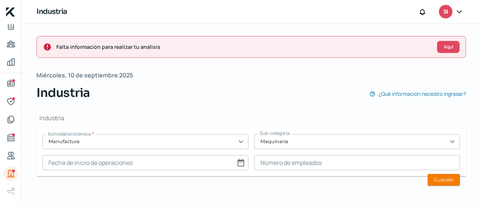
scroll to position [0, 0]
click at [238, 162] on input at bounding box center [146, 162] width 206 height 15
select select "8"
select select "2025"
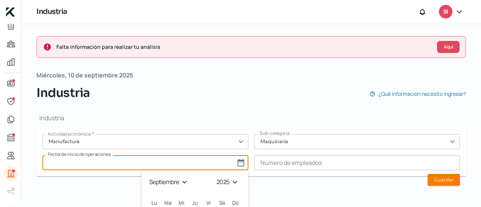
click at [178, 181] on select "enero febrero marzo abril mayo junio julio agosto septiembre octubre noviembre …" at bounding box center [170, 182] width 44 height 12
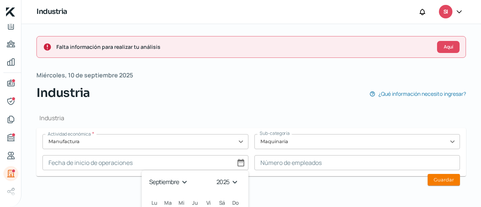
select select "7"
click at [148, 176] on select "enero febrero marzo abril mayo junio julio agosto septiembre octubre noviembre …" at bounding box center [170, 182] width 44 height 12
click at [234, 181] on select "1925 1926 1927 1928 1929 1930 1931 1932 1933 1934 1935 1936 1937 1938 1939 1940…" at bounding box center [229, 182] width 27 height 12
select select "2022"
click at [216, 176] on select "1925 1926 1927 1928 1929 1930 1931 1932 1933 1934 1935 1936 1937 1938 1939 1940…" at bounding box center [229, 182] width 27 height 12
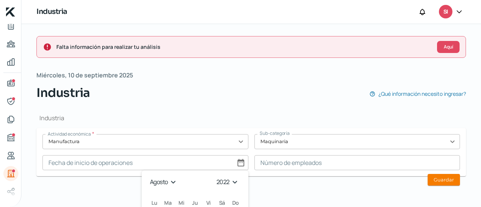
drag, startPoint x: 481, startPoint y: 91, endPoint x: 479, endPoint y: 117, distance: 26.1
click at [478, 119] on div "Falta información para realizar tu análisis Aquí [DATE] Industria ¿Qué informac…" at bounding box center [251, 115] width 460 height 183
click at [244, 167] on input at bounding box center [146, 162] width 206 height 15
select select "8"
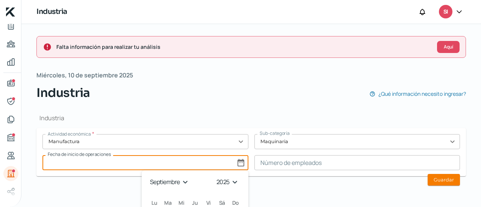
scroll to position [104, 0]
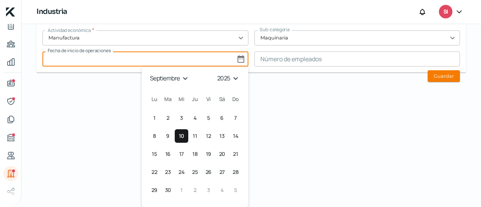
click at [229, 77] on select "1925 1926 1927 1928 1929 1930 1931 1932 1933 1934 1935 1936 1937 1938 1939 1940…" at bounding box center [229, 79] width 27 height 12
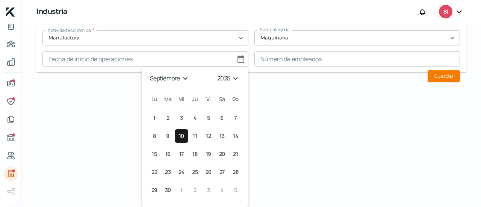
select select "2022"
click at [216, 73] on select "1925 1926 1927 1928 1929 1930 1931 1932 1933 1934 1935 1936 1937 1938 1939 1940…" at bounding box center [229, 79] width 27 height 12
click at [178, 79] on select "enero febrero marzo abril mayo junio julio agosto septiembre octubre noviembre …" at bounding box center [170, 79] width 44 height 12
select select "7"
click at [148, 73] on select "enero febrero marzo abril mayo junio julio agosto septiembre octubre noviembre …" at bounding box center [170, 79] width 44 height 12
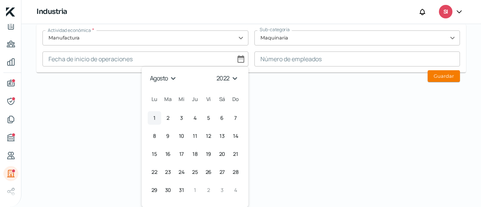
click at [155, 120] on button "1 [DATE] ([DATE])" at bounding box center [155, 118] width 14 height 14
type input "[DATE]"
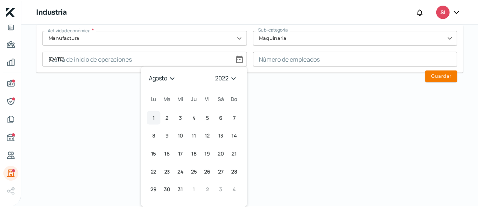
scroll to position [0, 0]
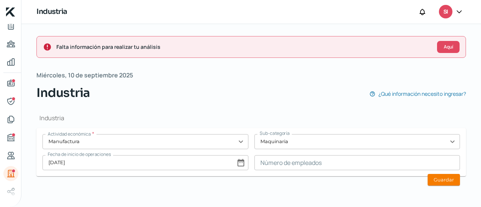
click at [339, 165] on input at bounding box center [358, 162] width 206 height 15
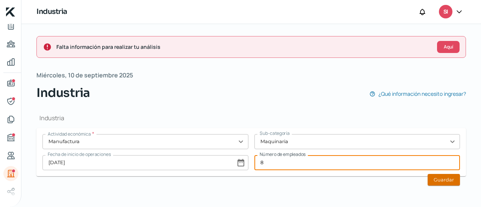
type input "8"
click at [443, 180] on button "Guardar" at bounding box center [444, 180] width 32 height 12
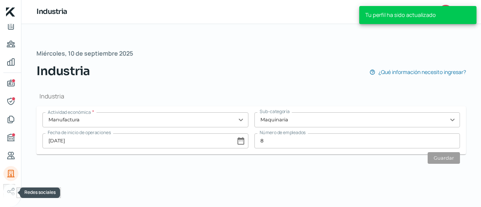
click at [8, 188] on icon "Redes sociales" at bounding box center [10, 191] width 9 height 9
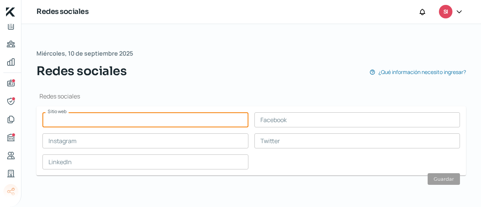
drag, startPoint x: 71, startPoint y: 112, endPoint x: 65, endPoint y: 118, distance: 9.1
click at [65, 118] on input "text" at bounding box center [146, 119] width 206 height 15
paste input "[DOMAIN_NAME]"
type input "[DOMAIN_NAME]"
click at [93, 142] on input "text" at bounding box center [146, 141] width 206 height 15
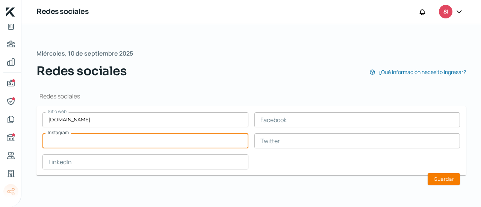
click at [286, 121] on input "text" at bounding box center [358, 119] width 206 height 15
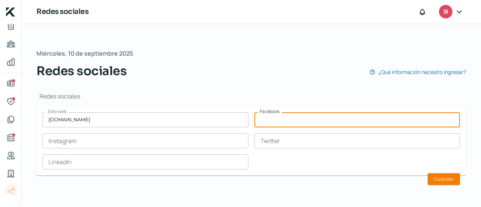
paste input "[URL][DOMAIN_NAME]"
type input "[URL][DOMAIN_NAME]"
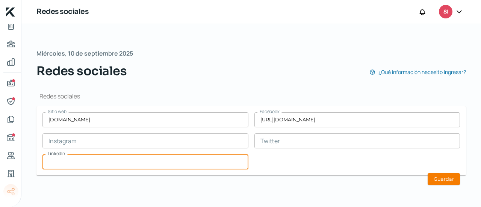
paste input "[URL][DOMAIN_NAME][PERSON_NAME]"
type input "[URL][DOMAIN_NAME][PERSON_NAME]"
click at [228, 85] on div "Redes sociales Sitio web [DOMAIN_NAME] Facebook [URL][DOMAIN_NAME] Instagram Tw…" at bounding box center [251, 137] width 430 height 114
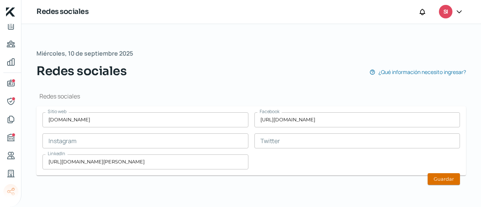
click at [449, 179] on button "Guardar" at bounding box center [444, 179] width 32 height 12
click at [210, 68] on div "Redes sociales ¿Qué información necesito ingresar?" at bounding box center [251, 71] width 430 height 18
click at [458, 9] on icon at bounding box center [460, 12] width 8 height 8
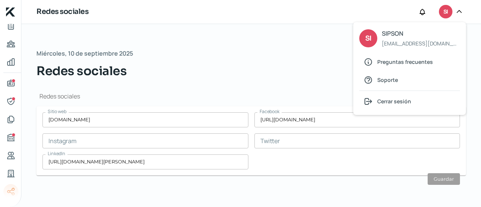
drag, startPoint x: 264, startPoint y: 80, endPoint x: 271, endPoint y: 80, distance: 7.5
click at [264, 80] on div "Redes sociales Sitio web [DOMAIN_NAME] Facebook [URL][DOMAIN_NAME] Instagram Tw…" at bounding box center [251, 137] width 430 height 114
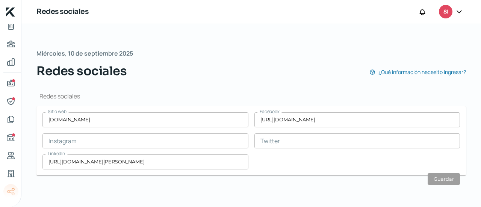
click at [456, 12] on div at bounding box center [460, 12] width 14 height 14
click at [460, 12] on icon at bounding box center [460, 12] width 8 height 8
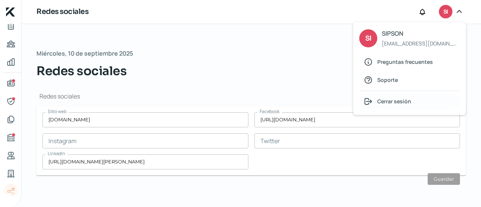
click at [392, 99] on span "Cerrar sesión" at bounding box center [395, 101] width 34 height 9
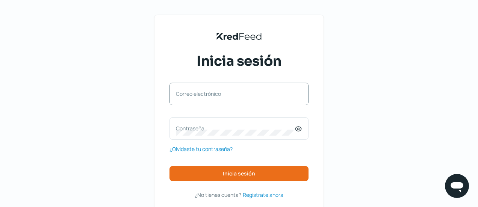
click at [234, 97] on label "Correo electrónico" at bounding box center [235, 93] width 119 height 7
click at [234, 97] on input "Correo electrónico" at bounding box center [239, 97] width 126 height 7
click at [217, 128] on label "Contraseña" at bounding box center [235, 128] width 119 height 7
click at [302, 128] on icon at bounding box center [299, 129] width 8 height 8
click at [212, 94] on label "Correo electrónico" at bounding box center [235, 93] width 119 height 7
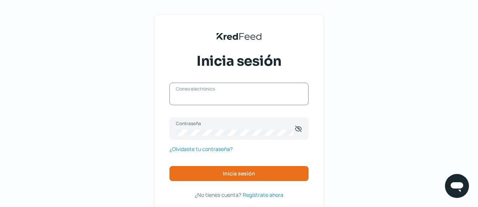
click at [212, 94] on input "Correo electrónico" at bounding box center [239, 97] width 126 height 7
paste input "[EMAIL_ADDRESS][DOMAIN_NAME]"
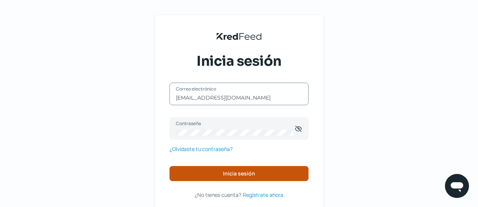
type input "[EMAIL_ADDRESS][DOMAIN_NAME]"
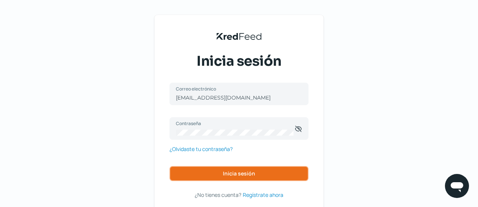
click at [239, 173] on span "Inicia sesión" at bounding box center [239, 173] width 32 height 5
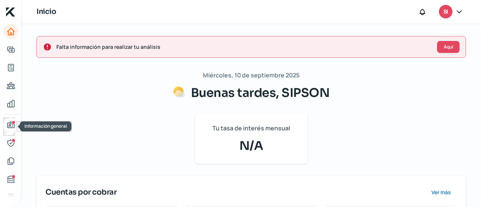
click at [14, 125] on icon "Información general" at bounding box center [11, 125] width 7 height 6
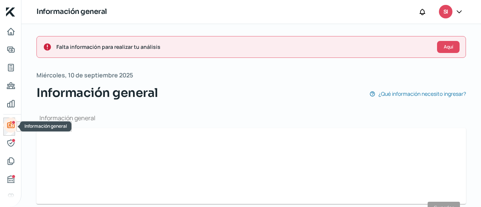
type input "[EMAIL_ADDRESS][DOMAIN_NAME]"
type input "Régimen simplificado de confianza"
type input "SIPSON"
type input "66 - 2102 - 0114"
type input "Atardecer"
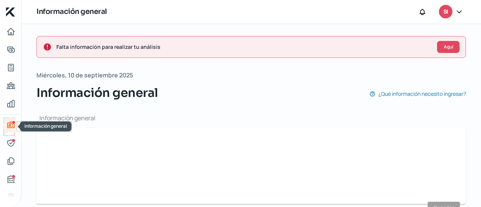
type input "78"
type input "83220"
type input "Real [PERSON_NAME]"
type input "Hermosillo"
type input "[GEOGRAPHIC_DATA]"
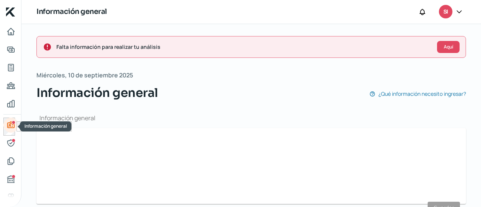
type input "[GEOGRAPHIC_DATA]"
type input "RECIBO CFE [DATE] [PERSON_NAME] [PERSON_NAME].pdf"
type input "9"
type input "0"
type input "Propia"
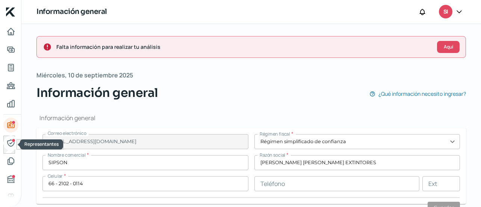
click at [12, 140] on div "Representantes" at bounding box center [14, 141] width 4 height 4
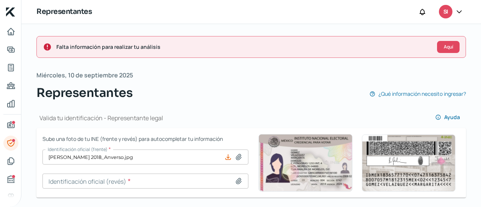
drag, startPoint x: 481, startPoint y: 52, endPoint x: 478, endPoint y: 73, distance: 21.3
click at [478, 75] on div "Falta información para realizar tu análisis Aquí [DATE] Representantes ¿Qué inf…" at bounding box center [251, 115] width 460 height 183
click at [237, 179] on icon at bounding box center [239, 182] width 8 height 8
type input "C:\fakepath\Imagen de WhatsApp 2025-09-10 a las 18.55.37_00c95463.jpg"
type input "Imagen de WhatsApp 2025-09-10 a las 18.55.37_00c95463.jpg"
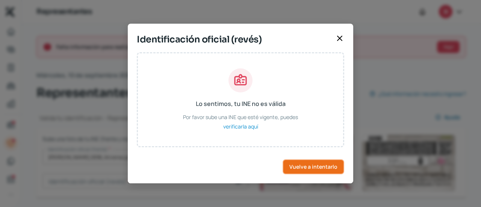
click at [308, 169] on span "Vuelve a intentarlo" at bounding box center [314, 166] width 48 height 5
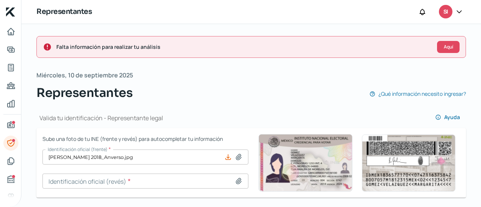
click at [240, 177] on input at bounding box center [146, 181] width 206 height 15
type input "C:\fakepath\Foto Anverso INE.jpg"
type input "Foto Anverso INE.jpg"
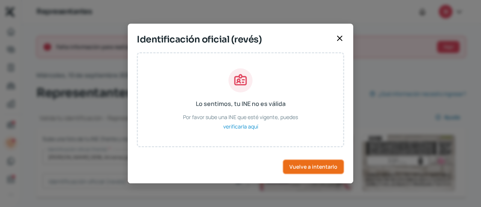
click at [325, 167] on span "Vuelve a intentarlo" at bounding box center [314, 166] width 48 height 5
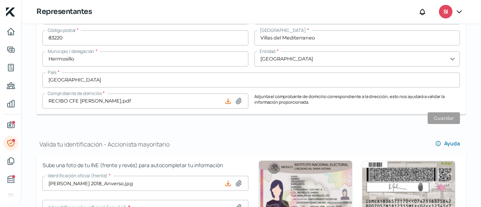
scroll to position [451, 0]
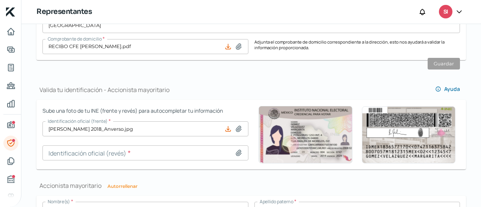
click at [232, 157] on input at bounding box center [146, 153] width 206 height 15
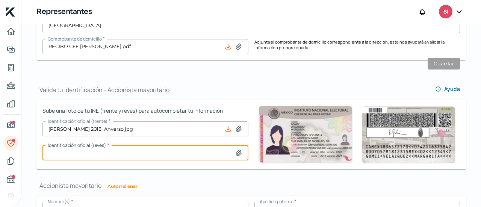
type input "C:\fakepath\Foto Anverso INE.jpg"
type input "Foto Anverso INE.jpg"
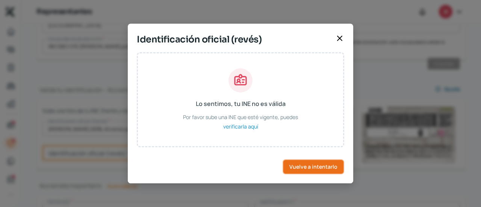
click at [306, 170] on button "Vuelve a intentarlo" at bounding box center [314, 166] width 62 height 15
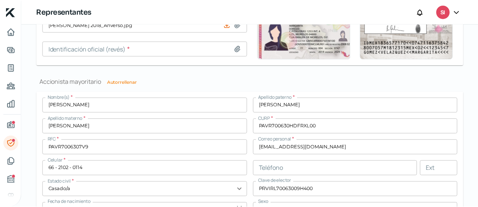
scroll to position [546, 0]
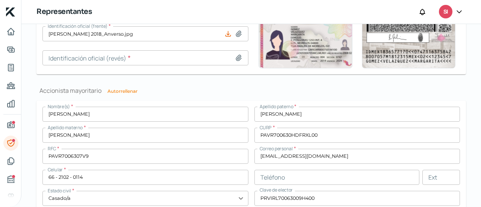
click at [457, 16] on div at bounding box center [460, 12] width 14 height 14
click at [457, 13] on icon at bounding box center [460, 12] width 8 height 8
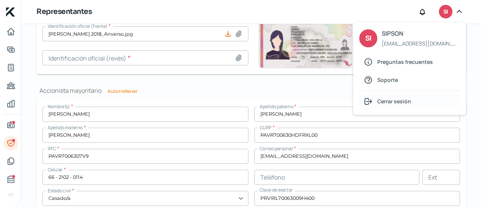
click at [406, 104] on span "Cerrar sesión" at bounding box center [395, 101] width 34 height 9
